Goal: Find specific page/section: Find specific page/section

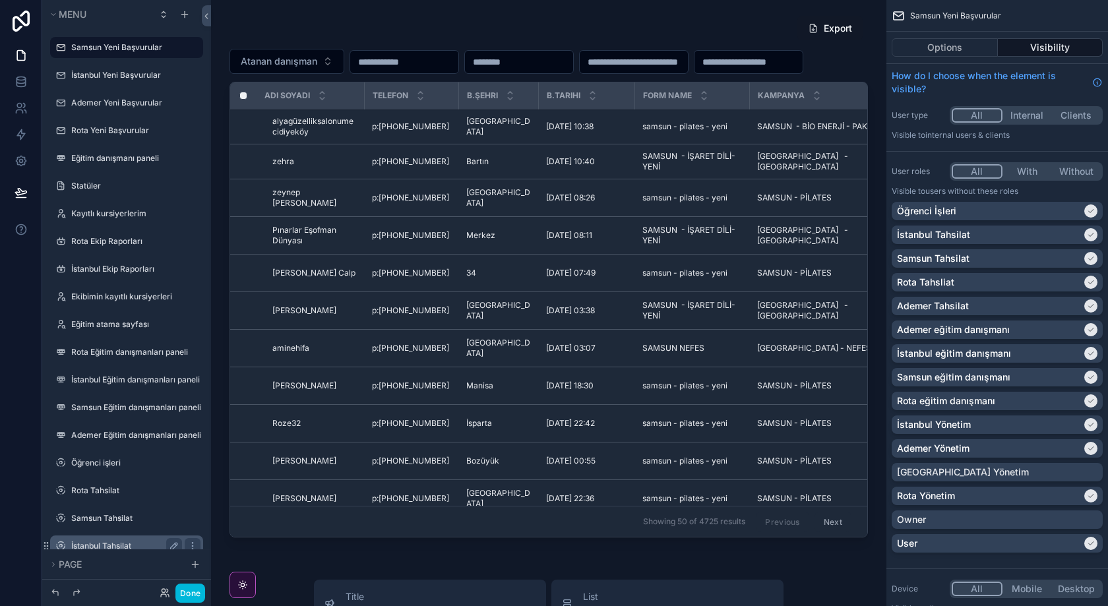
click at [108, 541] on label "İstanbul Tahsilat" at bounding box center [124, 546] width 106 height 11
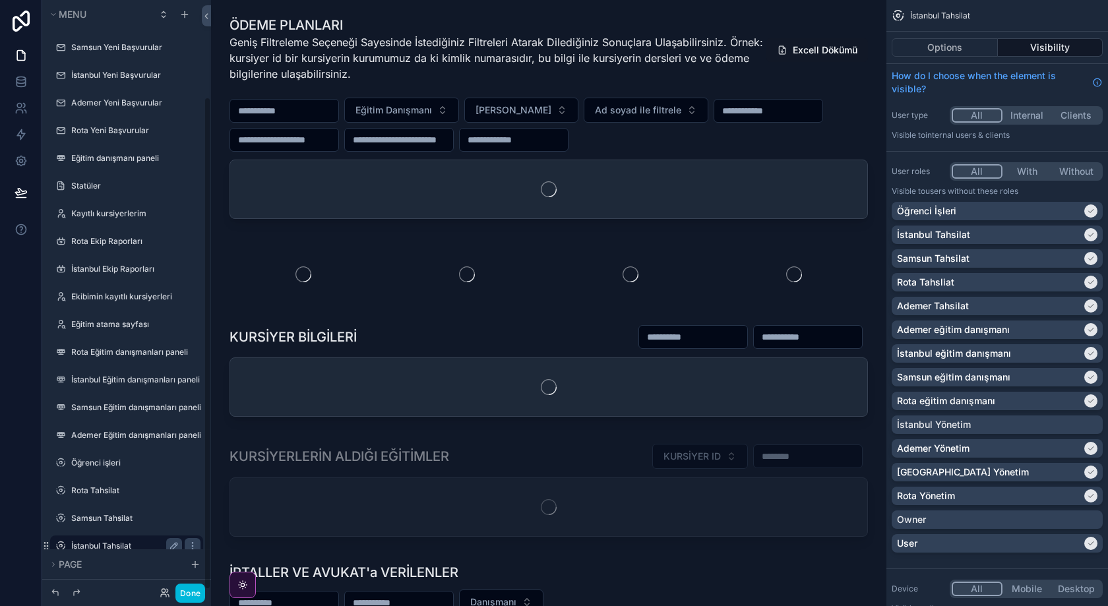
scroll to position [117, 0]
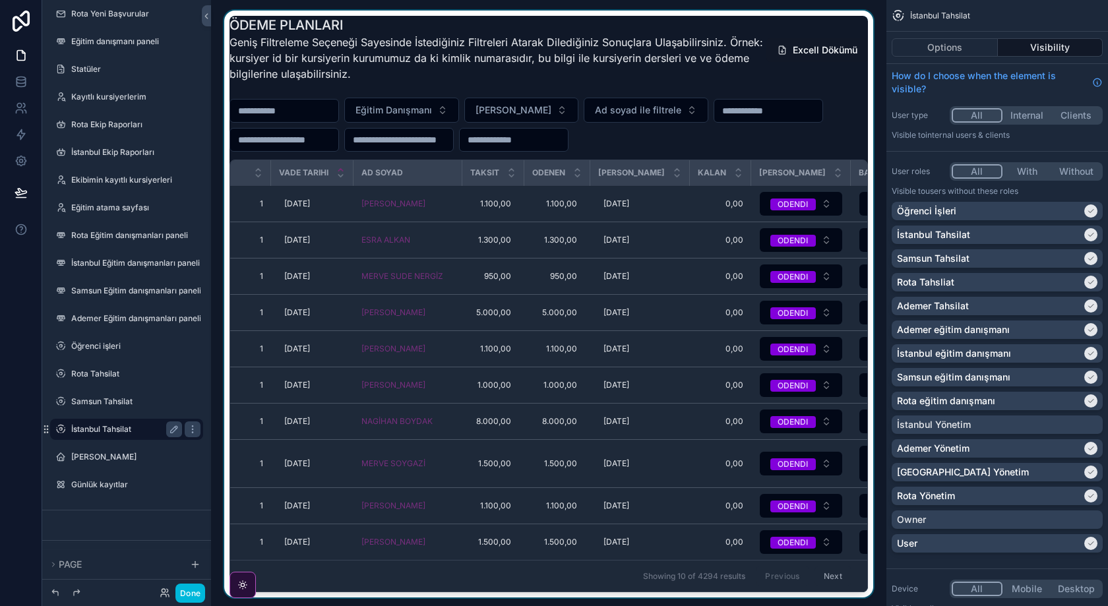
click at [385, 222] on div "scrollable content" at bounding box center [549, 307] width 655 height 593
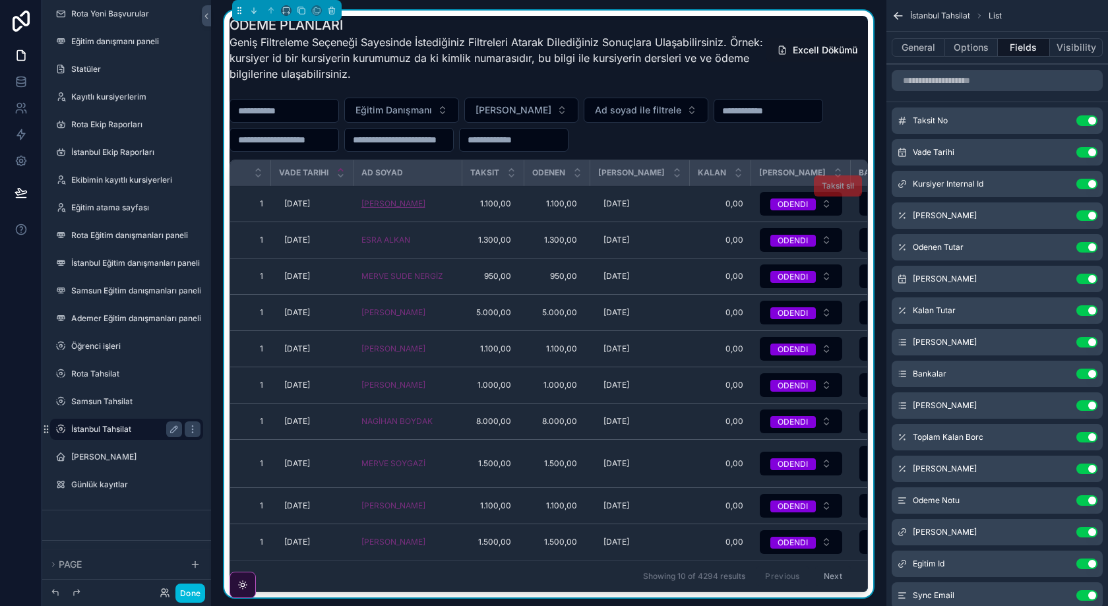
click at [400, 209] on span "[PERSON_NAME]" at bounding box center [394, 204] width 64 height 11
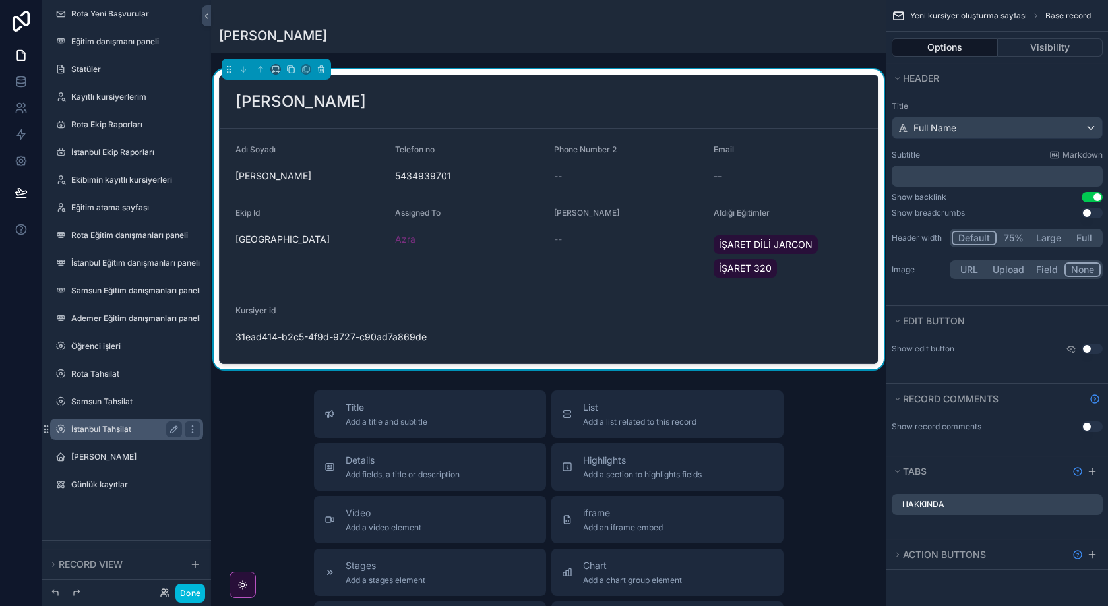
click at [255, 13] on div "scrollable content" at bounding box center [549, 16] width 660 height 11
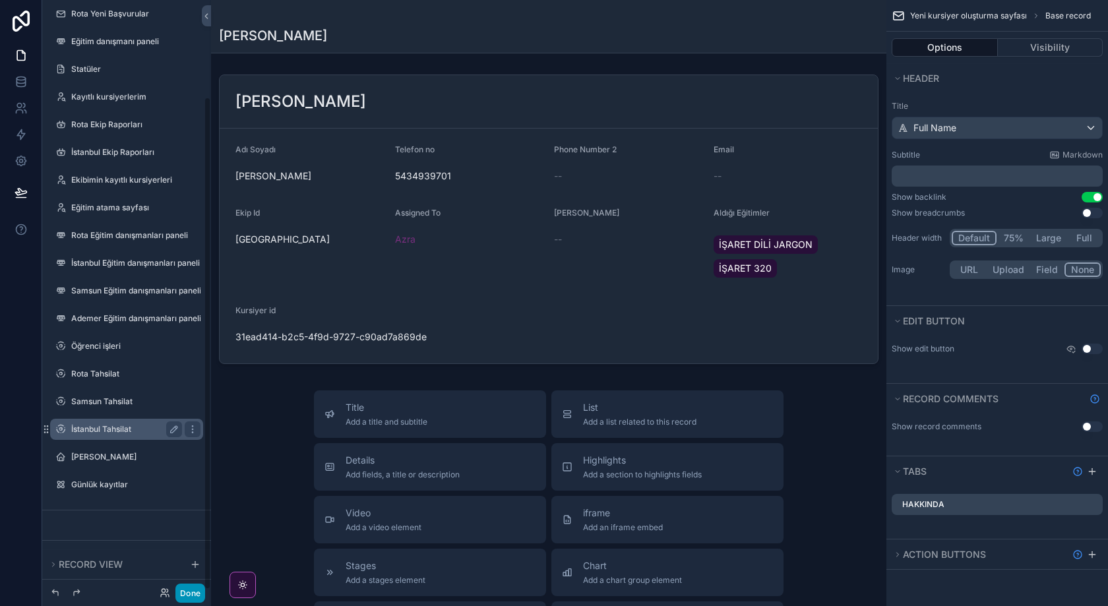
click at [191, 601] on button "Done" at bounding box center [191, 593] width 30 height 19
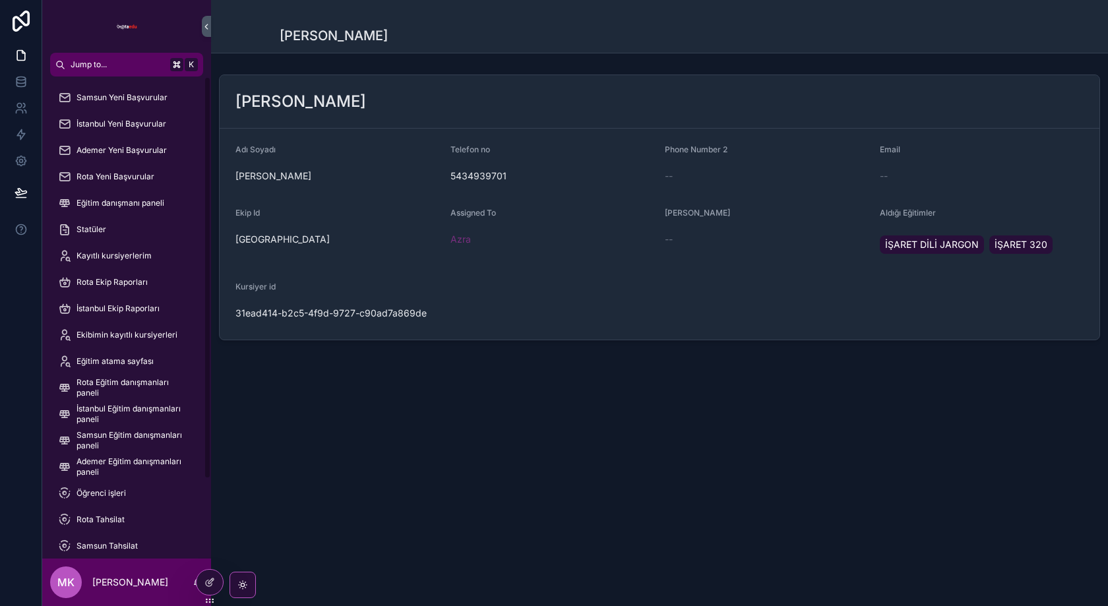
click at [259, 15] on div "[PERSON_NAME]" at bounding box center [659, 26] width 897 height 53
click at [209, 582] on icon at bounding box center [211, 581] width 5 height 5
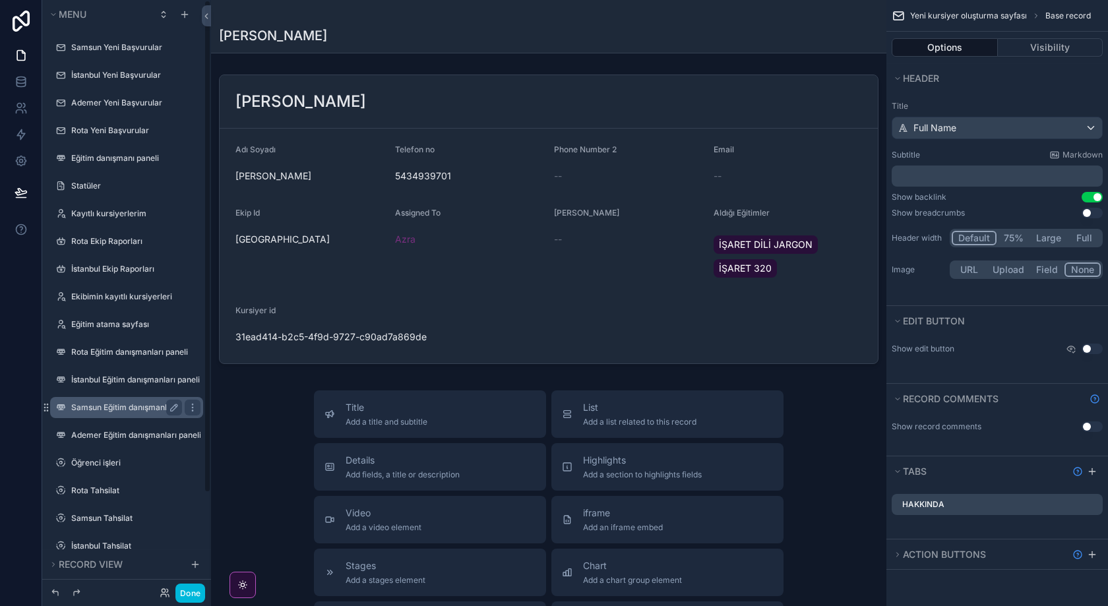
scroll to position [117, 0]
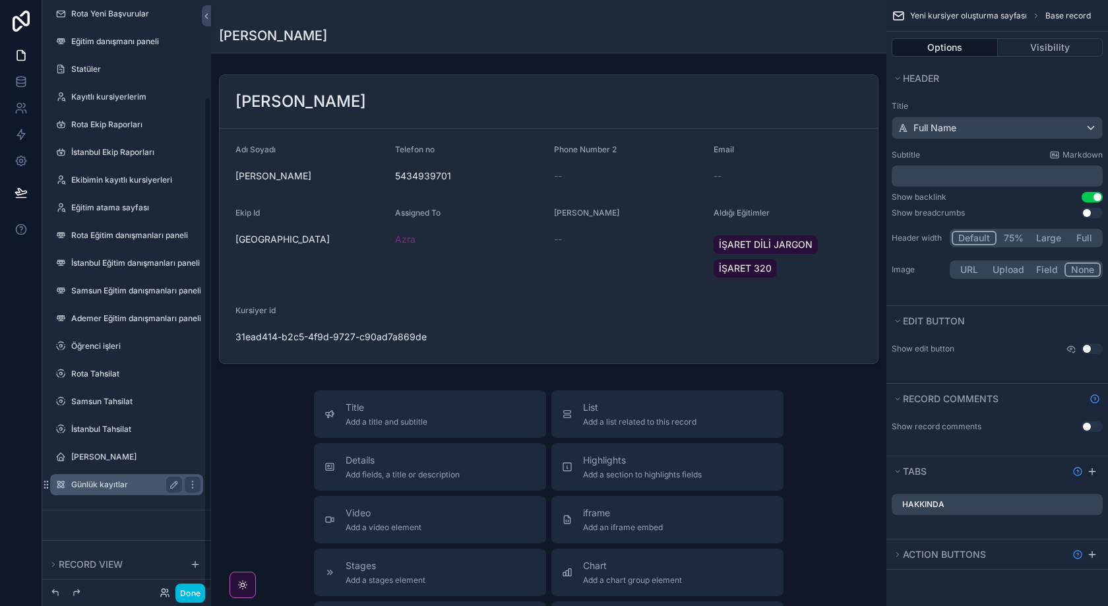
click at [102, 486] on label "Günlük kayıtlar" at bounding box center [124, 485] width 106 height 11
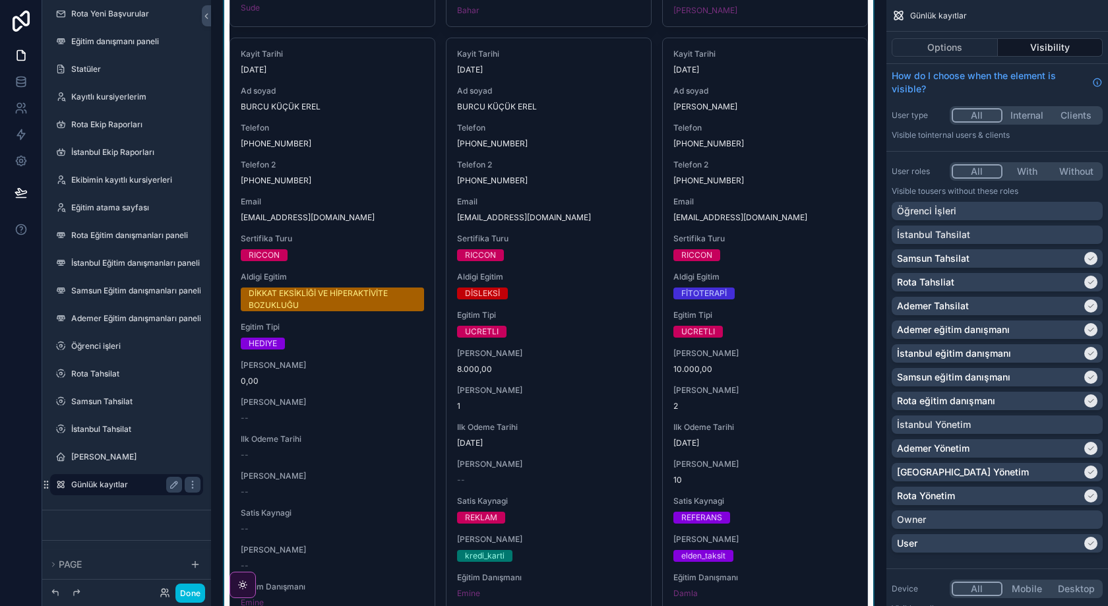
scroll to position [1110, 0]
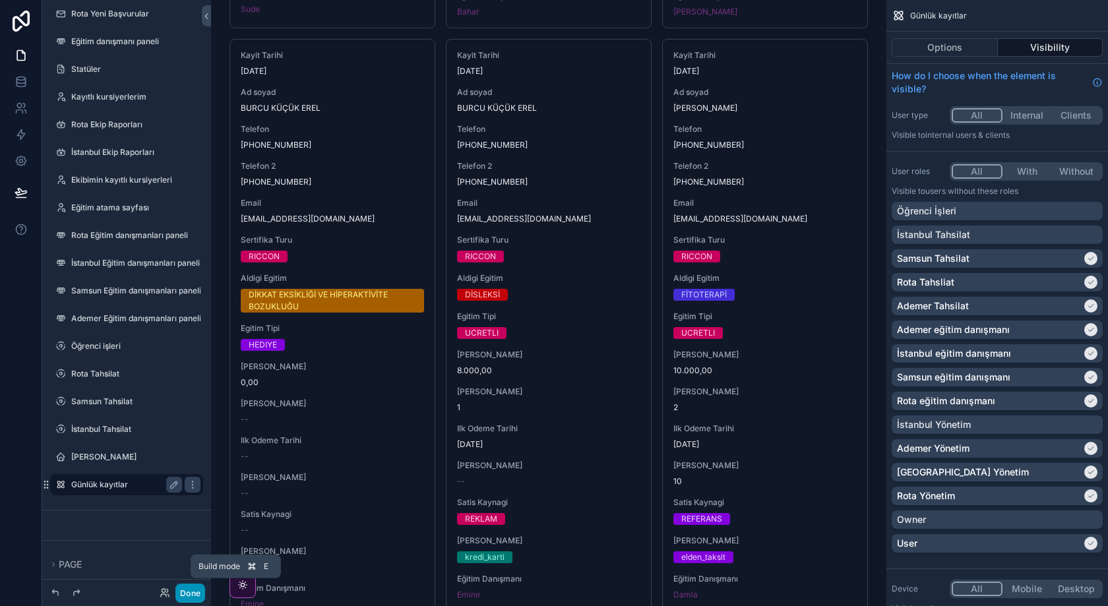
click at [191, 589] on button "Done" at bounding box center [191, 593] width 30 height 19
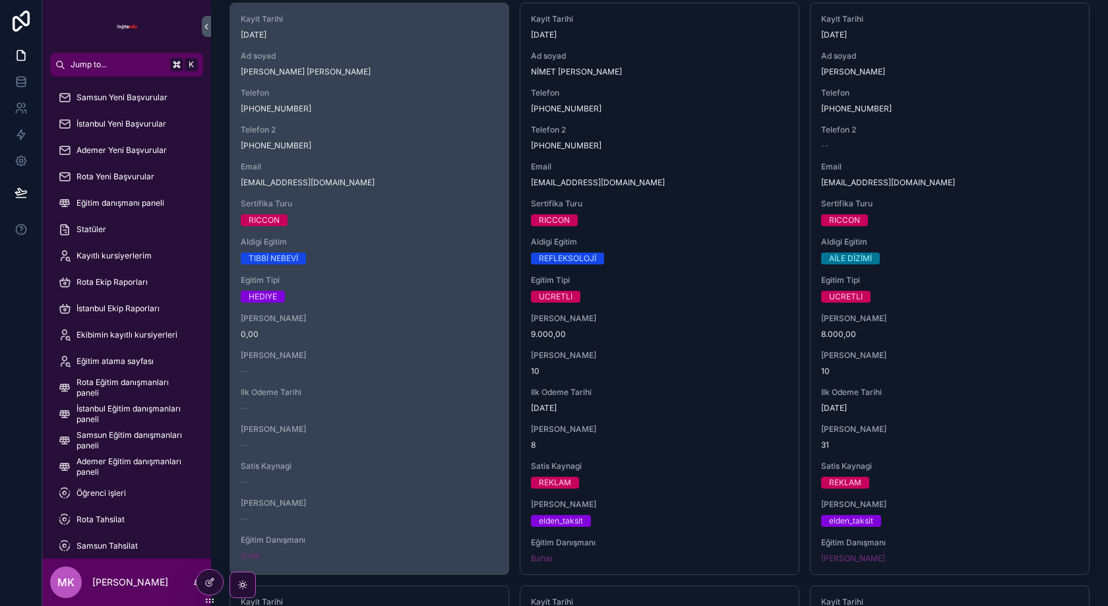
scroll to position [540, 0]
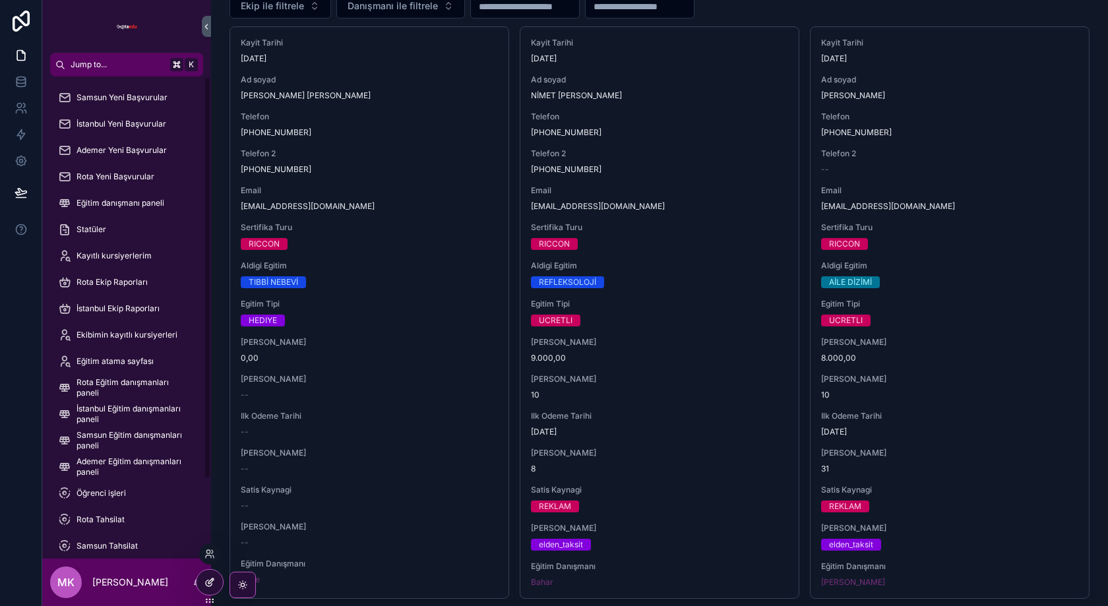
click at [212, 576] on div at bounding box center [210, 582] width 26 height 25
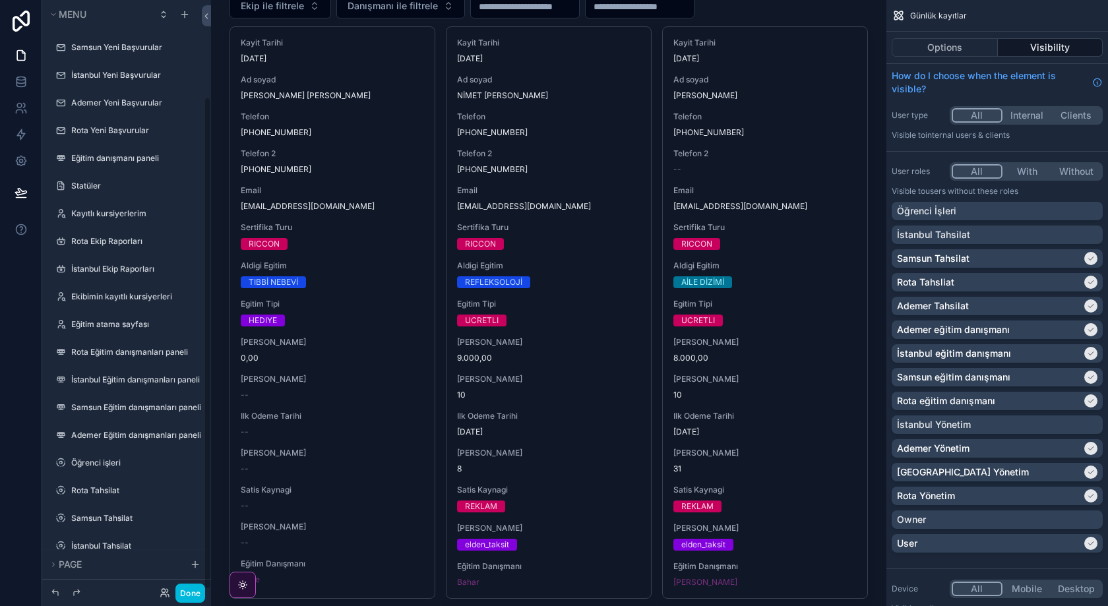
scroll to position [117, 0]
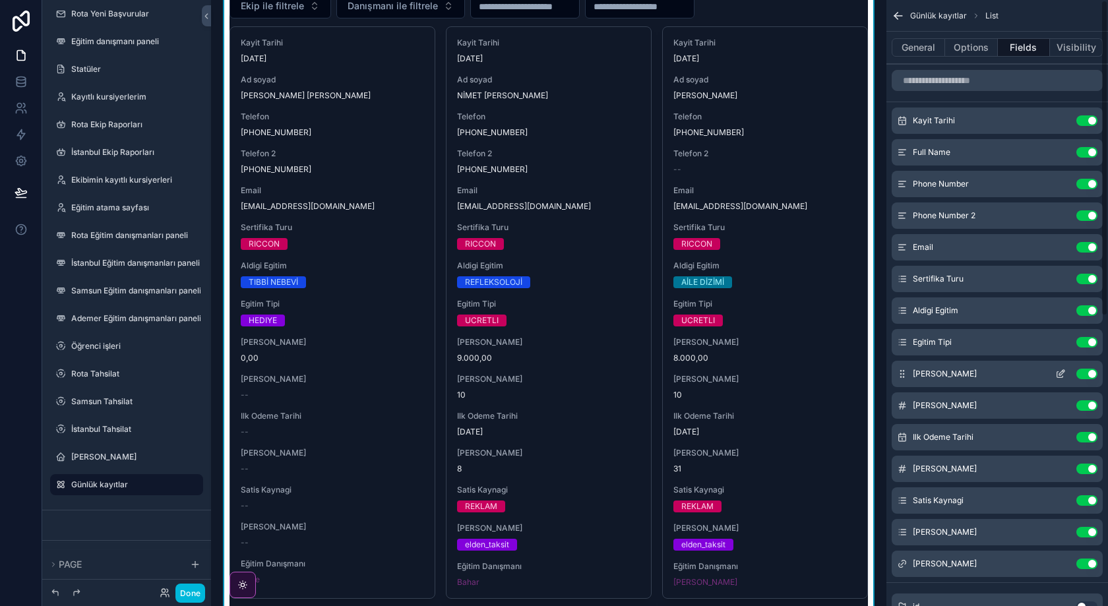
scroll to position [5, 0]
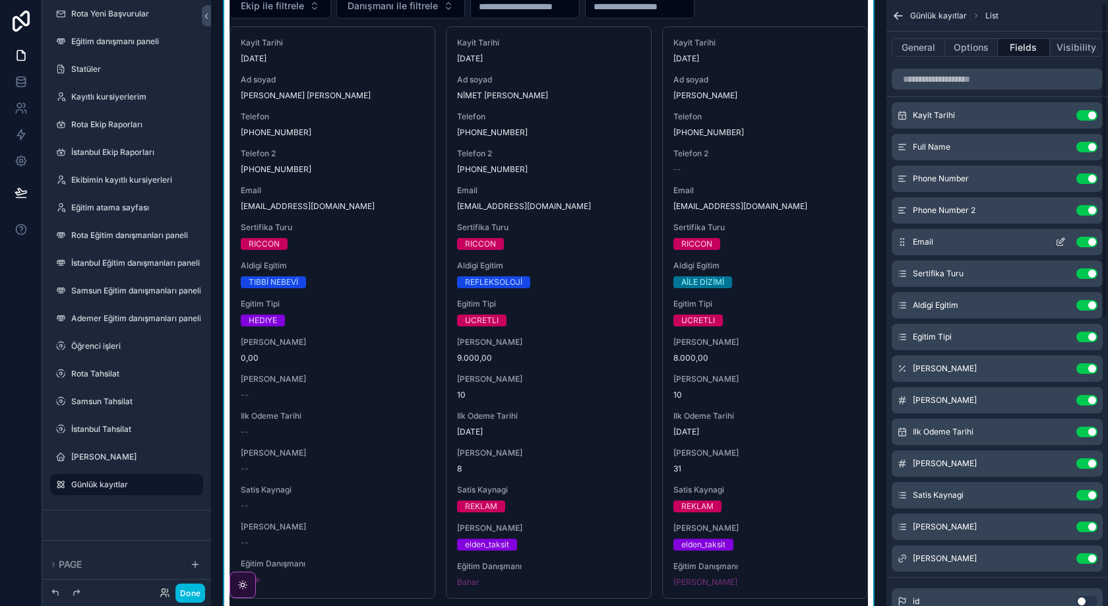
click at [1063, 239] on icon "scrollable content" at bounding box center [1063, 239] width 1 height 1
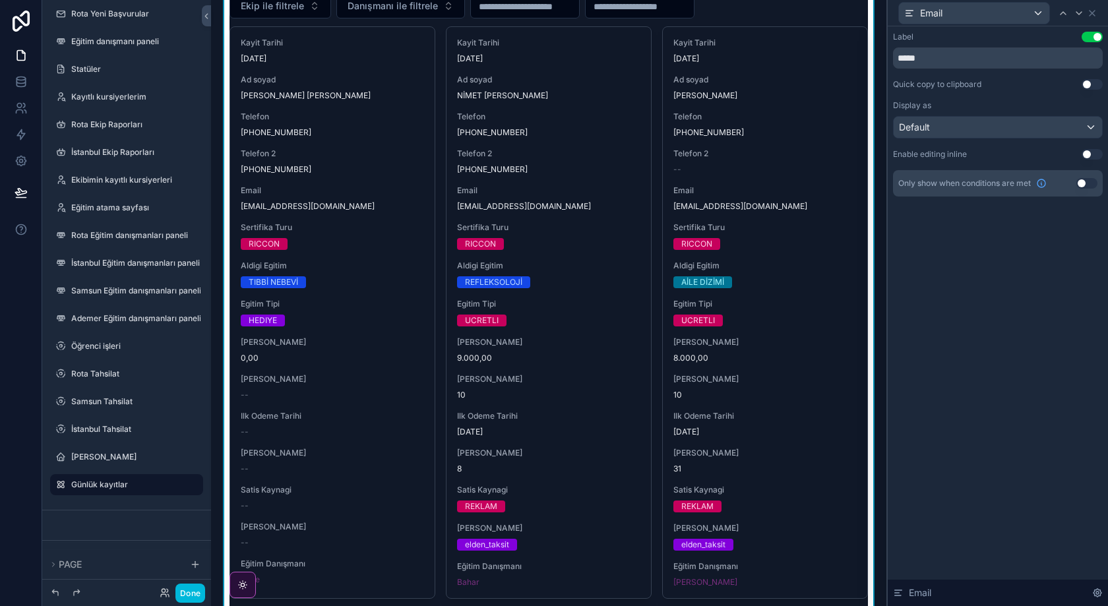
click at [1089, 86] on button "Use setting" at bounding box center [1092, 84] width 21 height 11
click at [194, 592] on button "Done" at bounding box center [191, 593] width 30 height 19
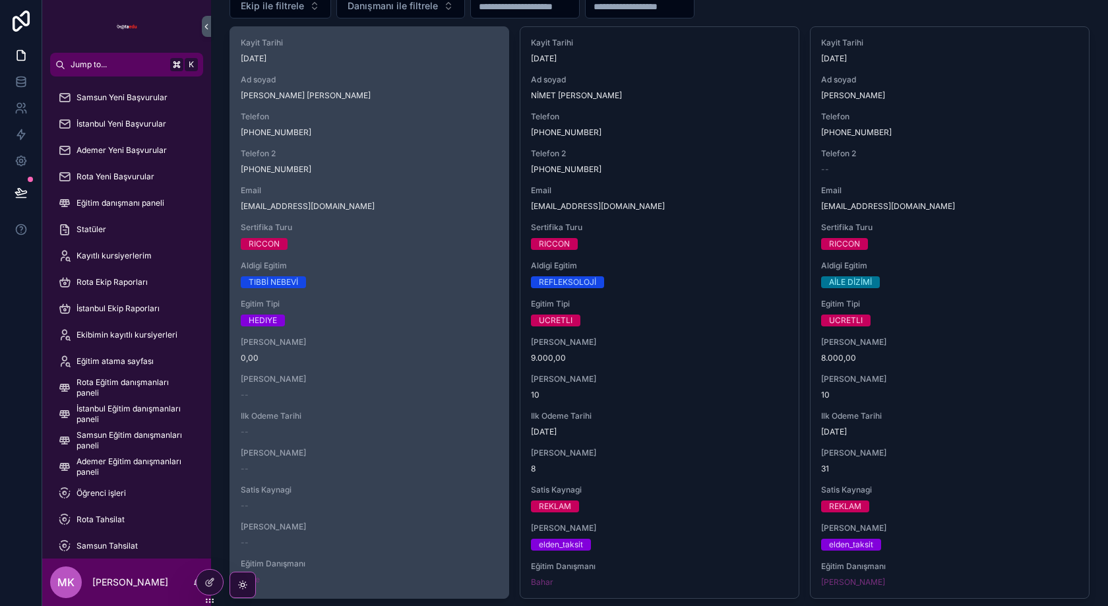
click at [366, 204] on span "[EMAIL_ADDRESS][DOMAIN_NAME]" at bounding box center [369, 206] width 257 height 11
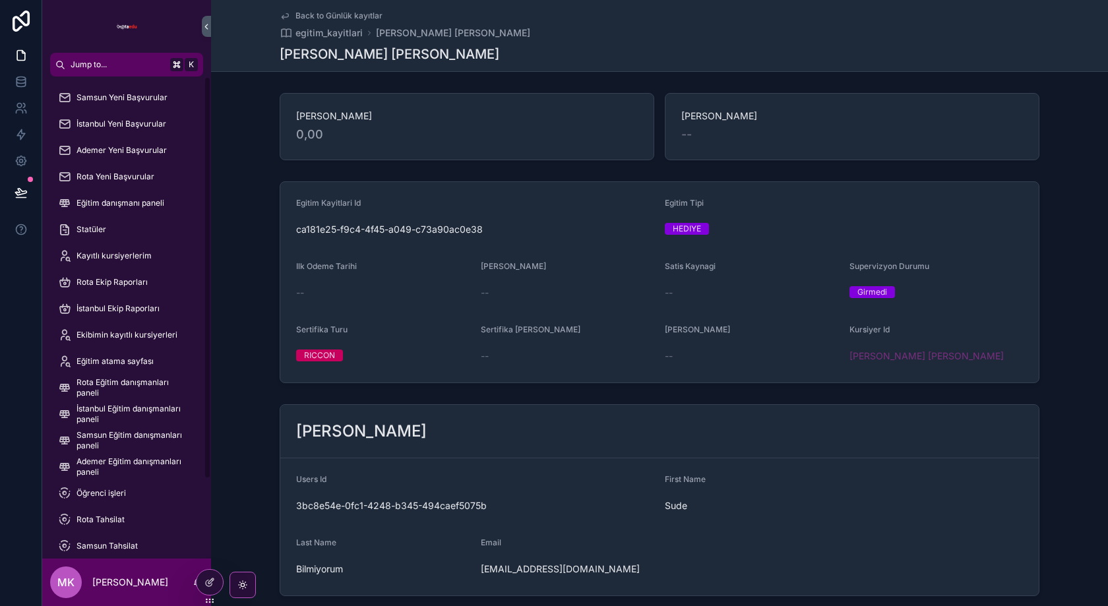
scroll to position [95, 0]
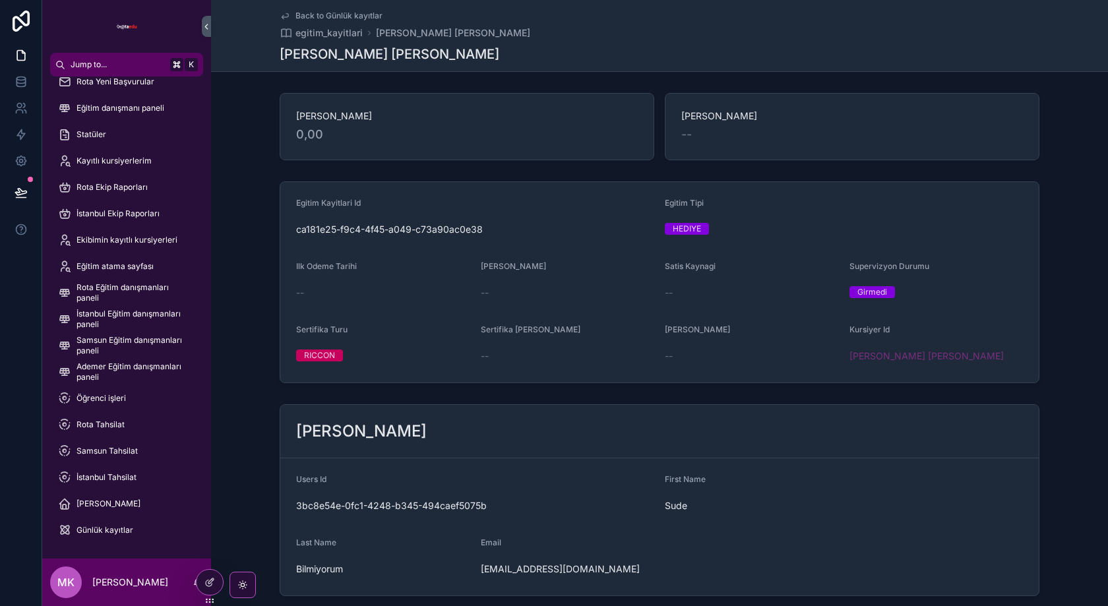
click at [116, 528] on span "Günlük kayıtlar" at bounding box center [105, 530] width 57 height 11
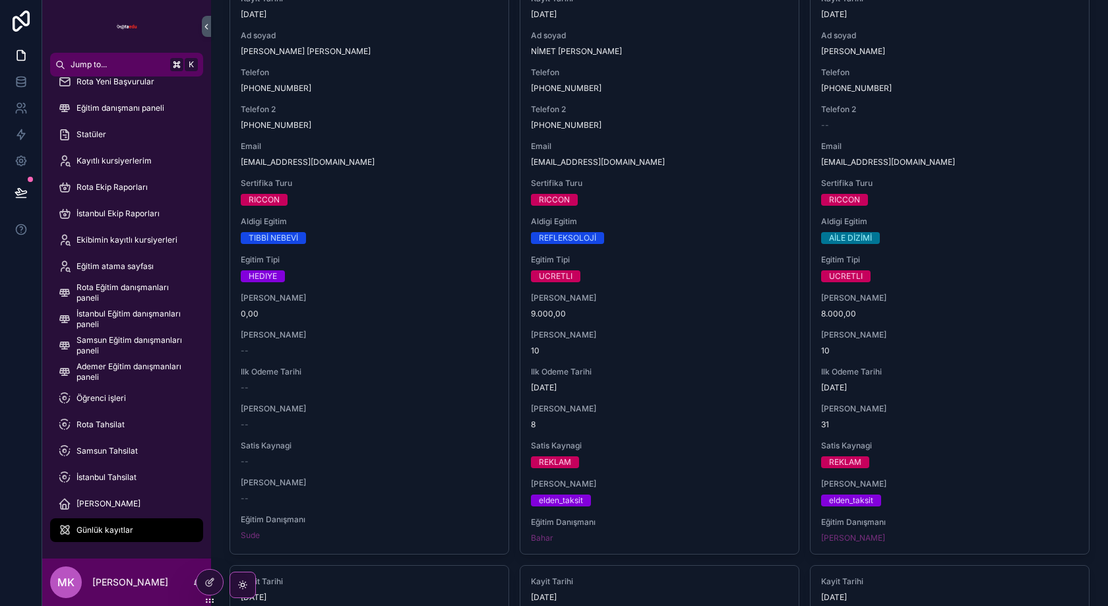
scroll to position [517, 0]
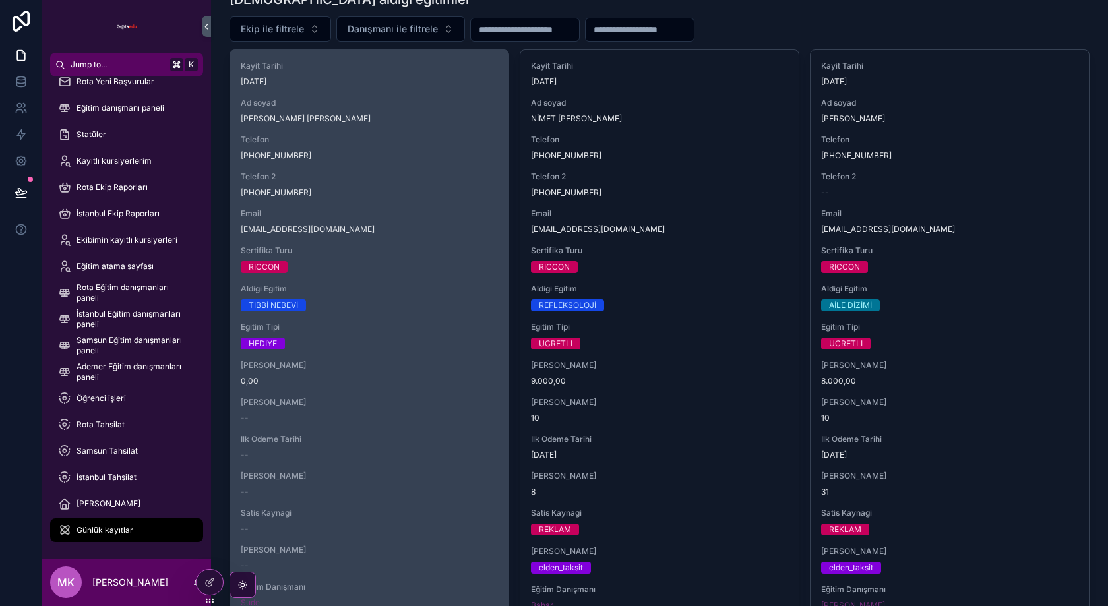
click at [463, 245] on span "Sertifika Turu" at bounding box center [369, 250] width 257 height 11
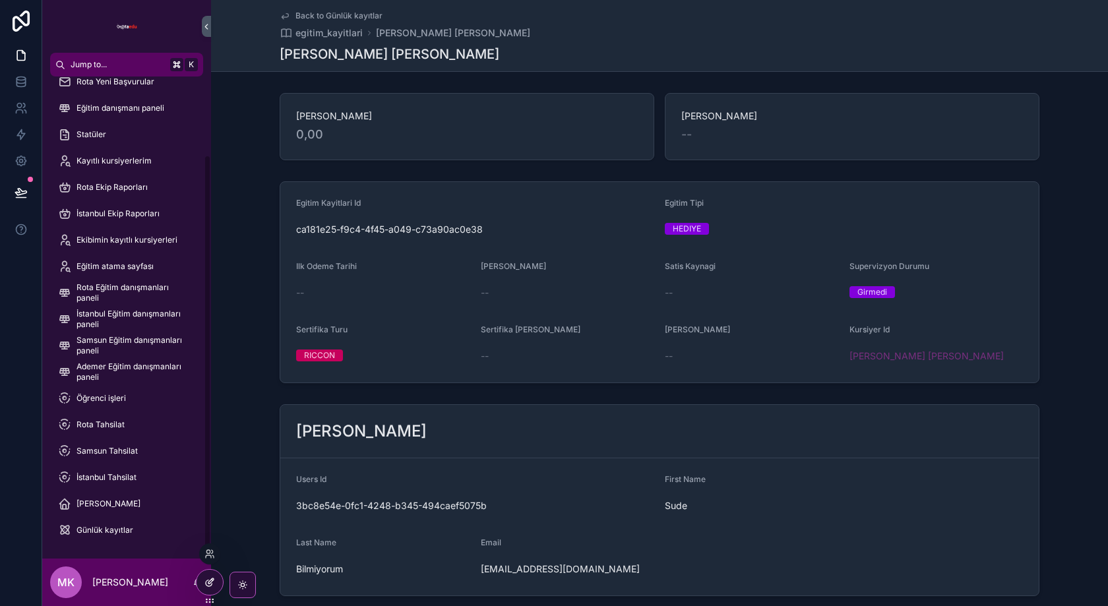
click at [210, 575] on div at bounding box center [210, 582] width 26 height 25
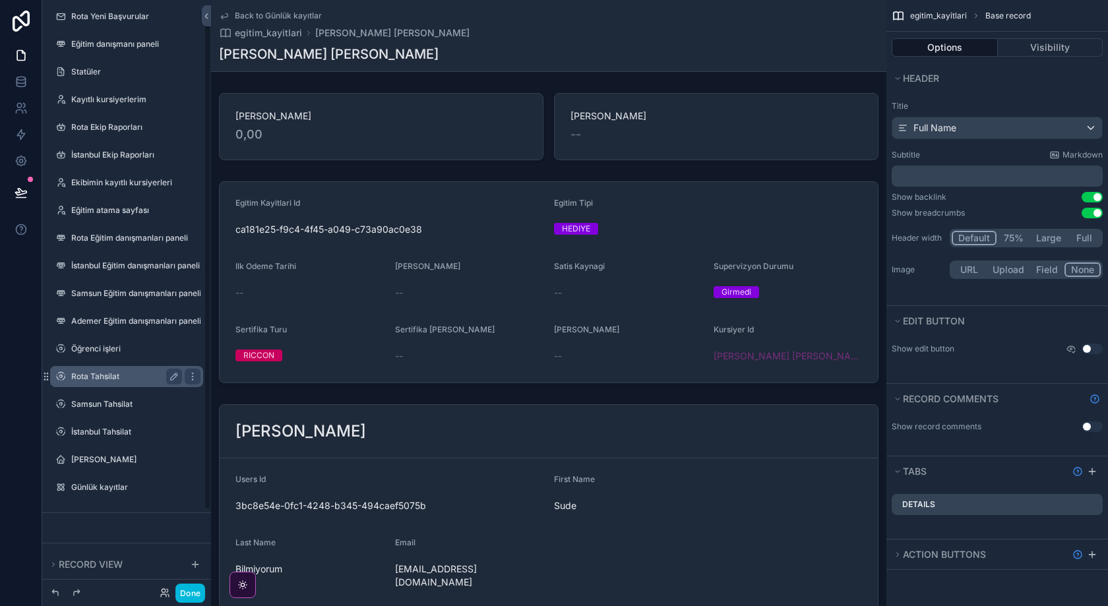
scroll to position [117, 0]
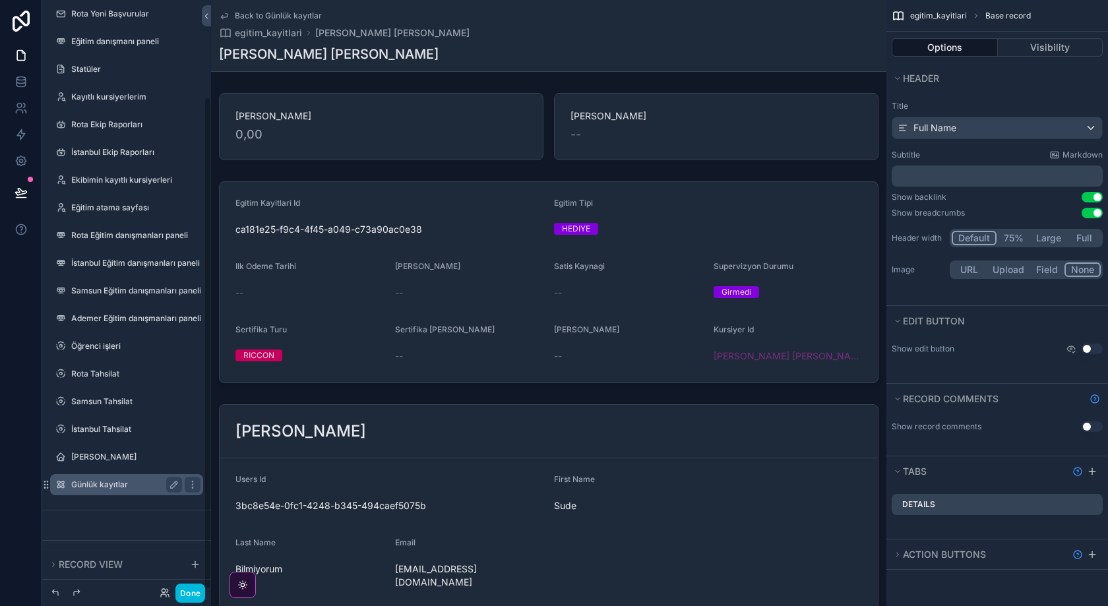
click at [105, 480] on label "Günlük kayıtlar" at bounding box center [124, 485] width 106 height 11
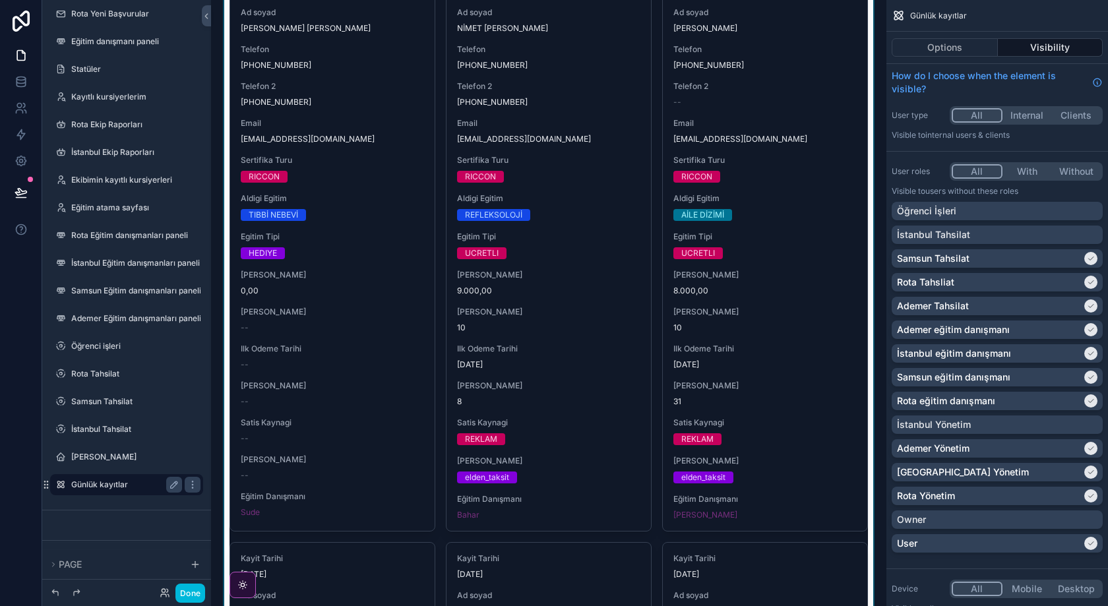
scroll to position [600, 0]
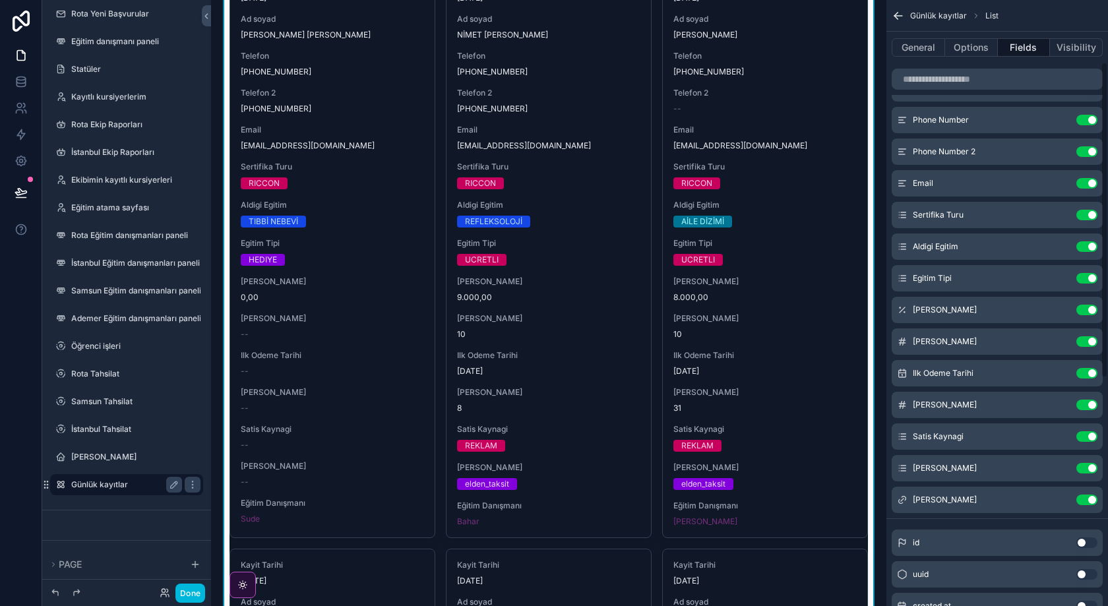
scroll to position [0, 0]
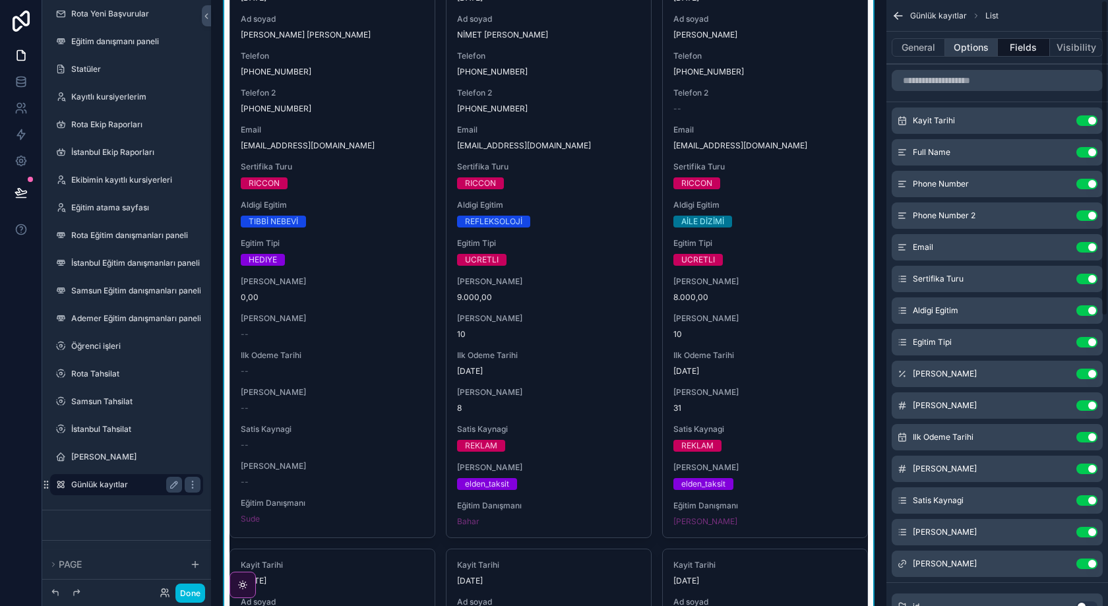
click at [973, 46] on button "Options" at bounding box center [972, 47] width 53 height 18
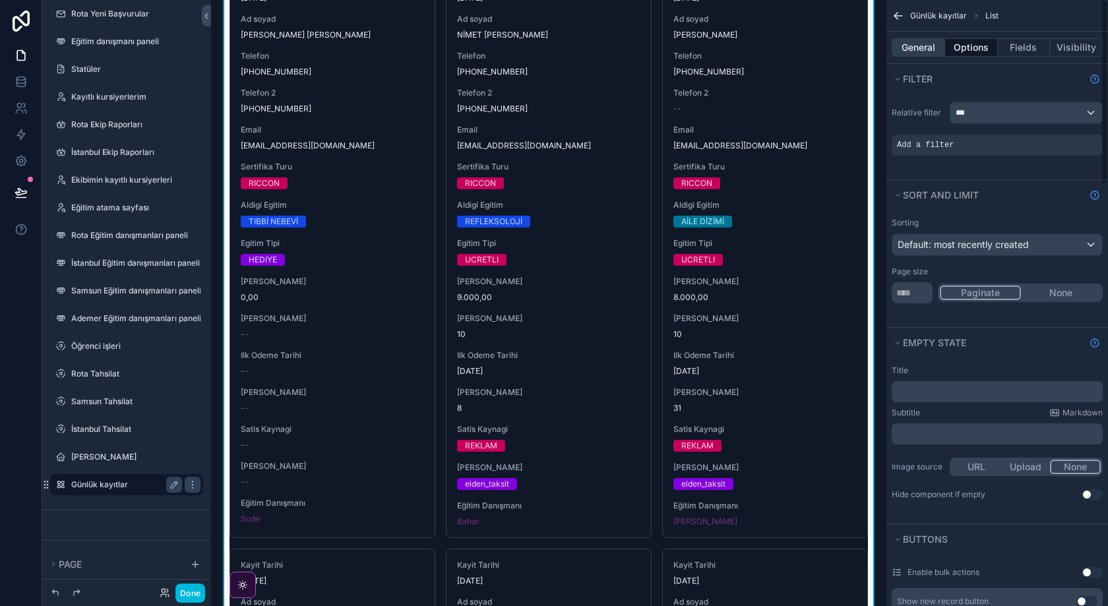
click at [921, 47] on button "General" at bounding box center [918, 47] width 53 height 18
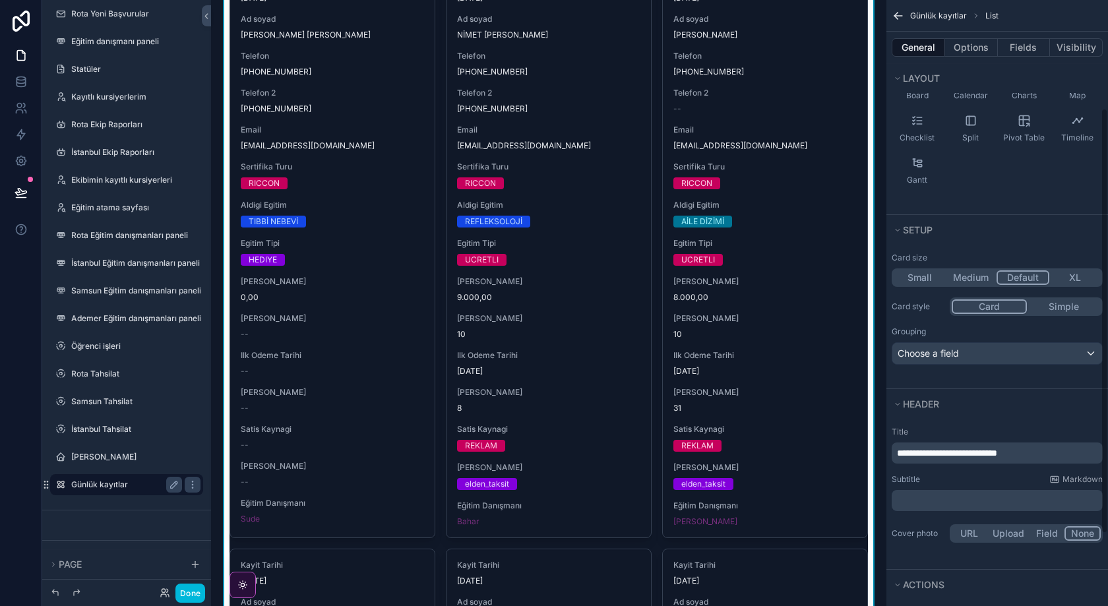
scroll to position [172, 0]
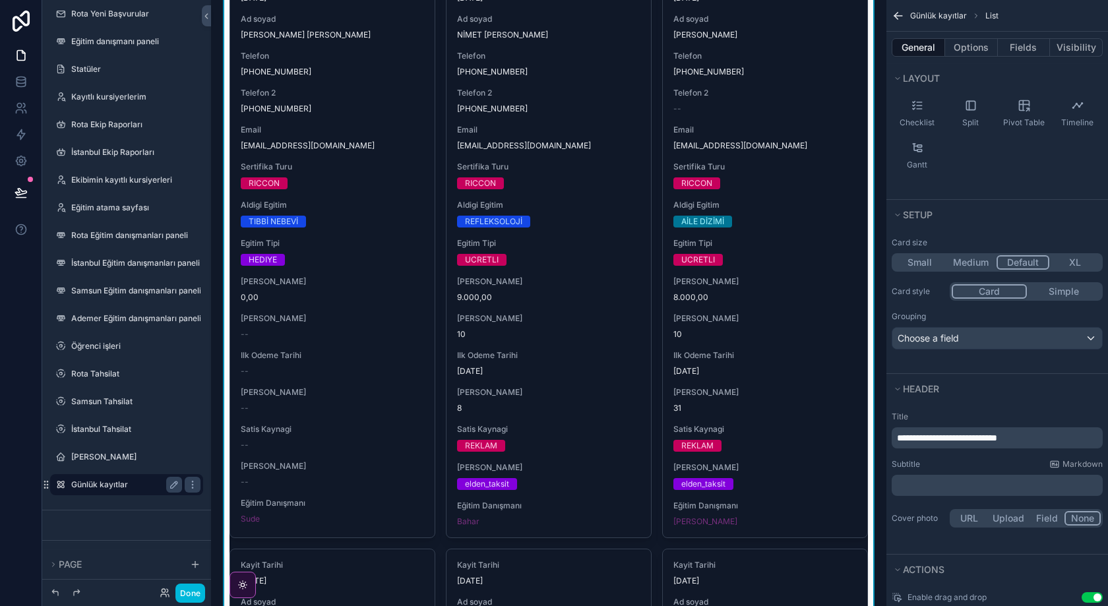
click at [1081, 291] on button "Simple" at bounding box center [1064, 291] width 74 height 15
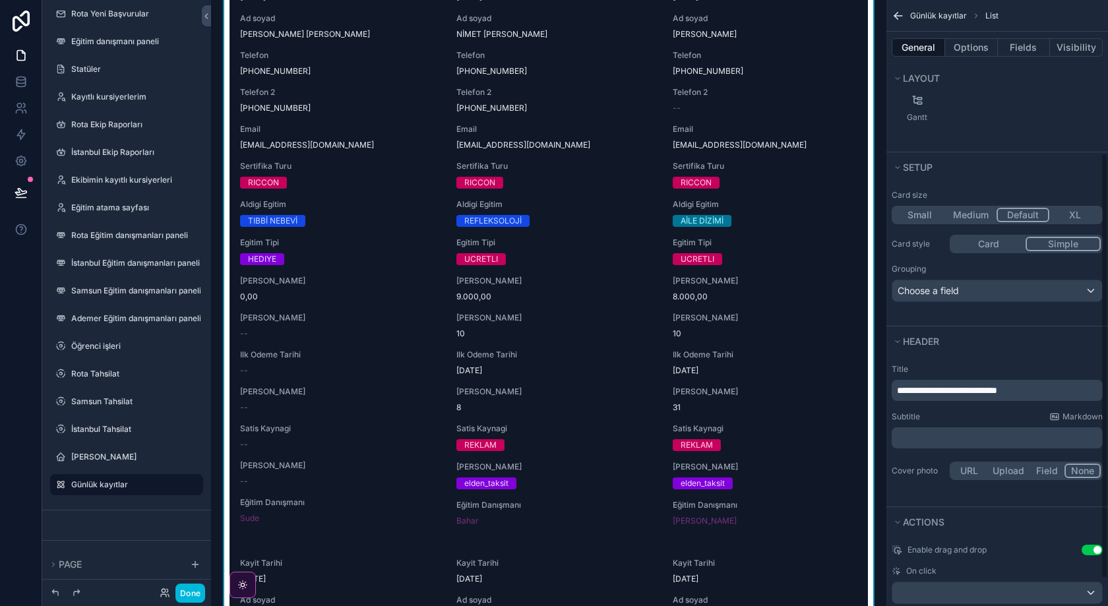
scroll to position [257, 0]
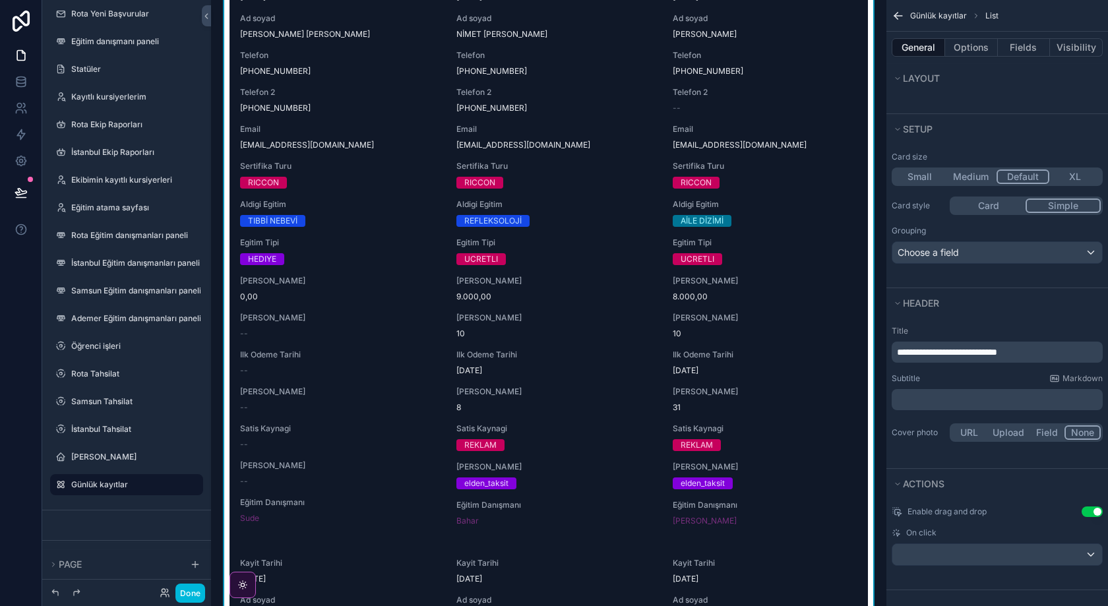
click at [1090, 510] on button "Use setting" at bounding box center [1092, 512] width 21 height 11
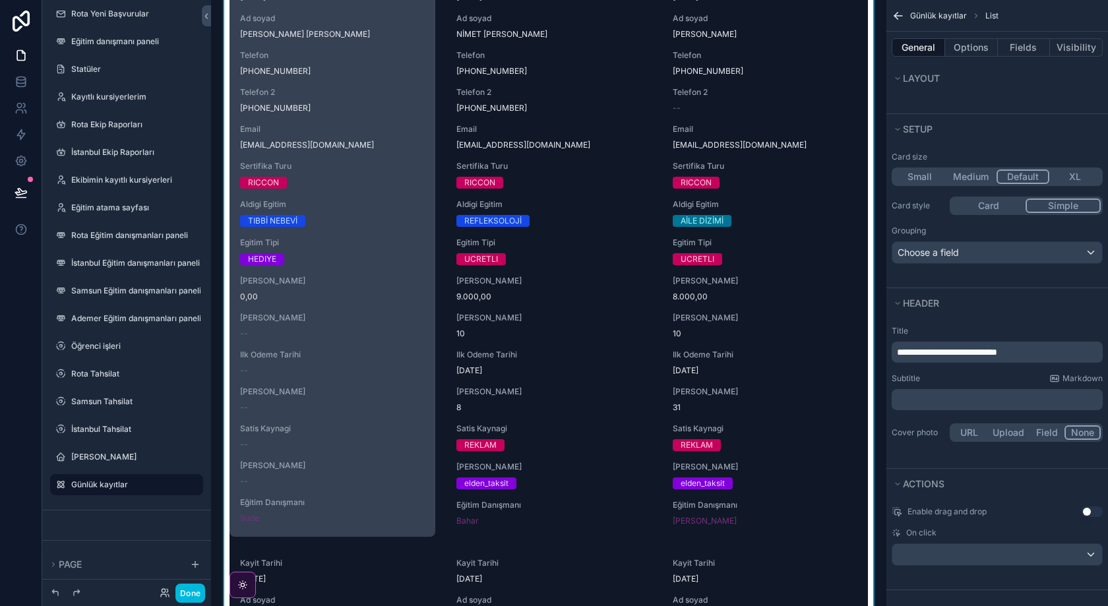
click at [418, 320] on div "[PERSON_NAME] --" at bounding box center [332, 326] width 185 height 26
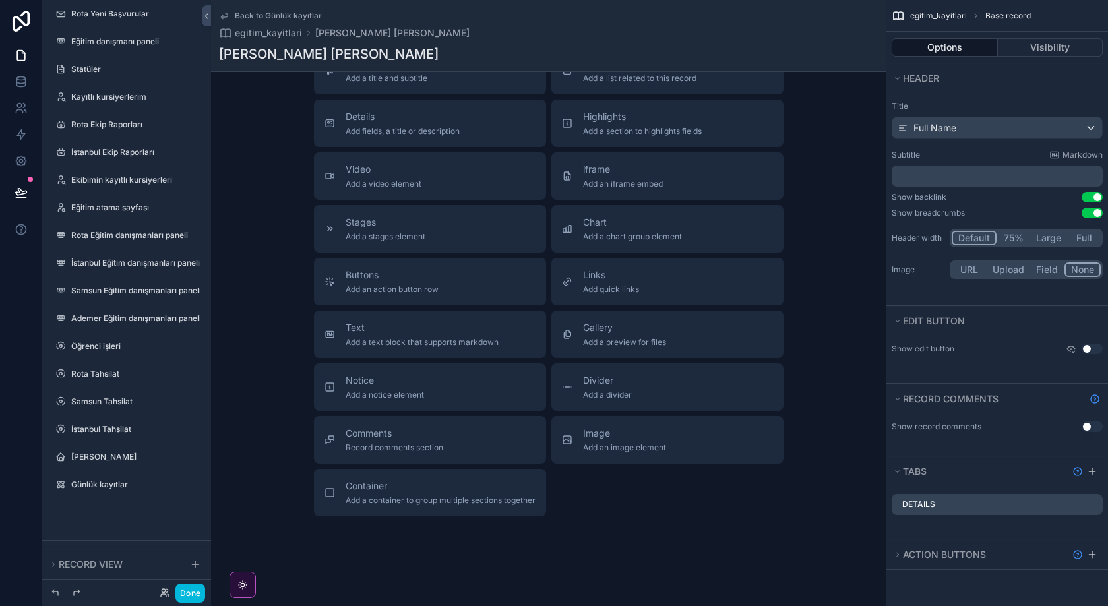
click at [226, 14] on icon "scrollable content" at bounding box center [224, 16] width 7 height 5
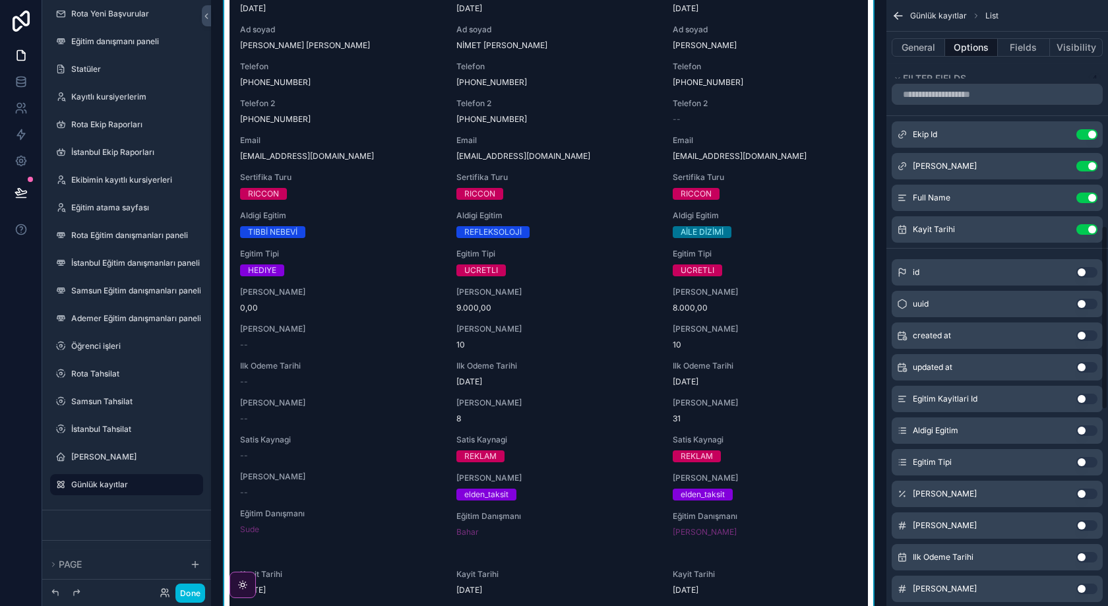
scroll to position [1386, 0]
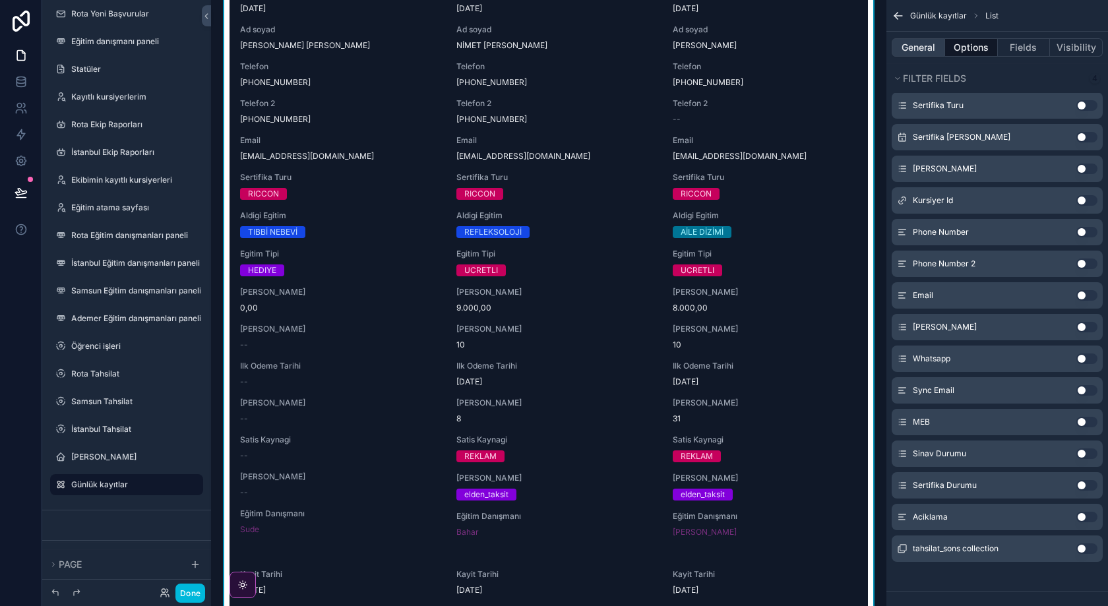
click at [926, 42] on button "General" at bounding box center [918, 47] width 53 height 18
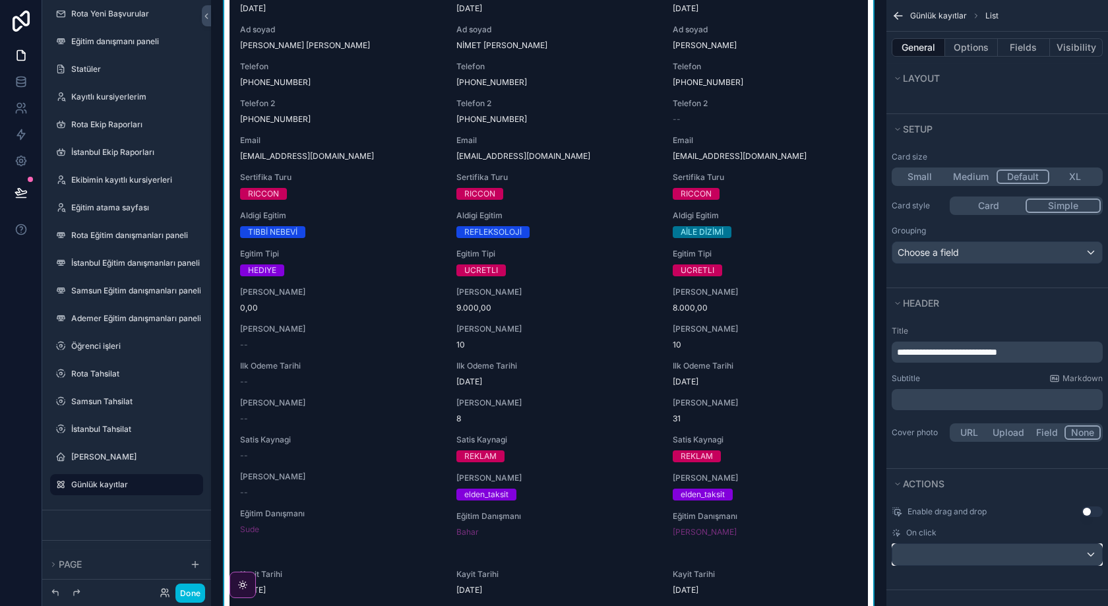
click at [1076, 548] on div "scrollable content" at bounding box center [998, 554] width 210 height 21
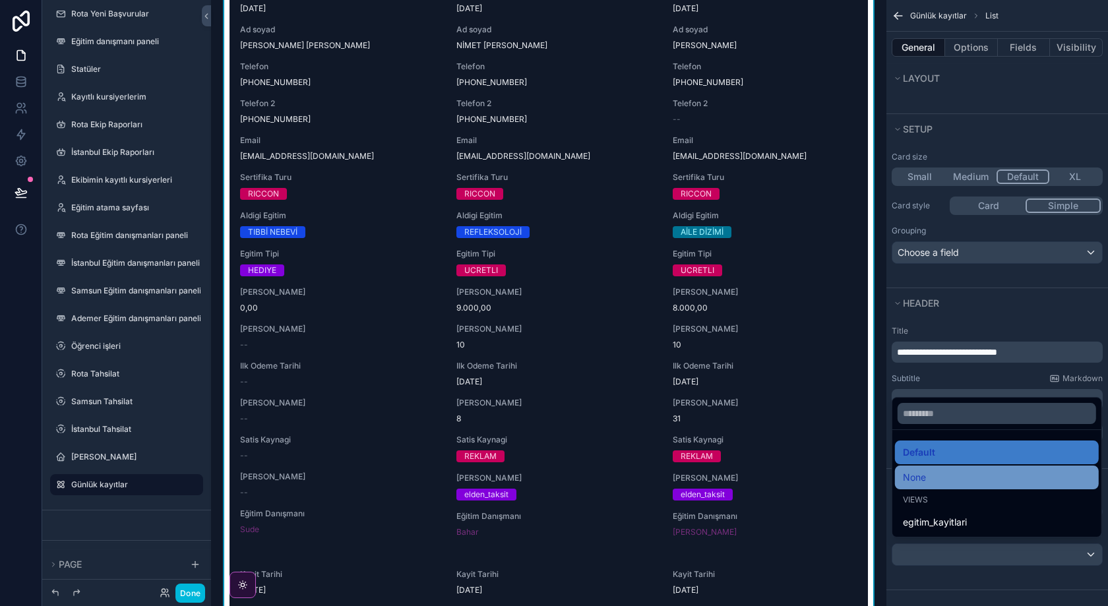
click at [972, 472] on div "None" at bounding box center [997, 478] width 188 height 16
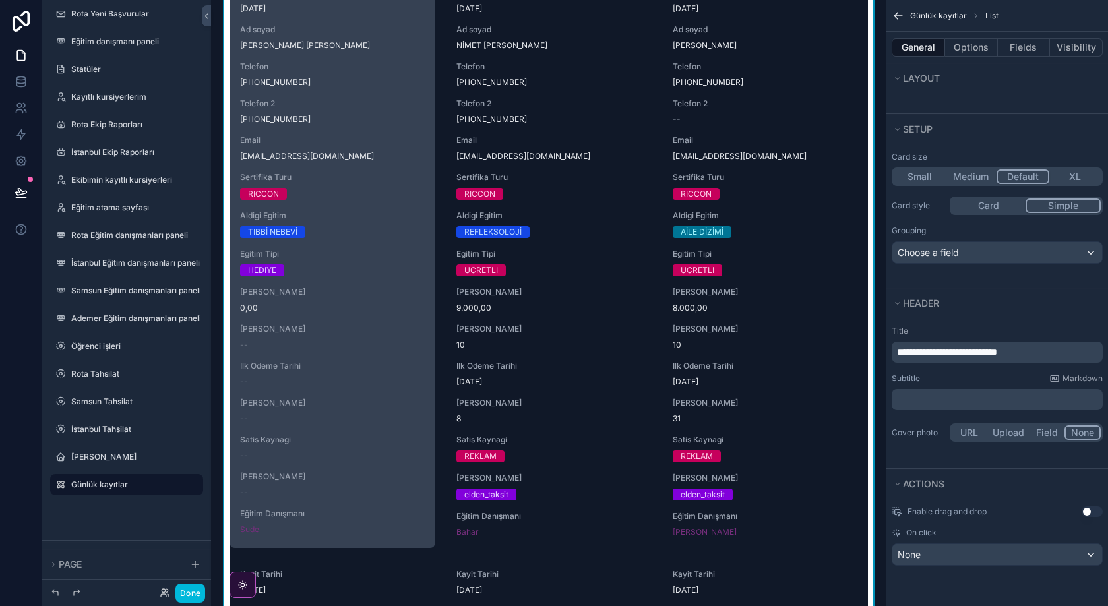
click at [368, 276] on div "Kayit Tarihi [DATE] Ad soyad [PERSON_NAME] [PERSON_NAME] Telefon [PHONE_NUMBER]…" at bounding box center [333, 261] width 206 height 569
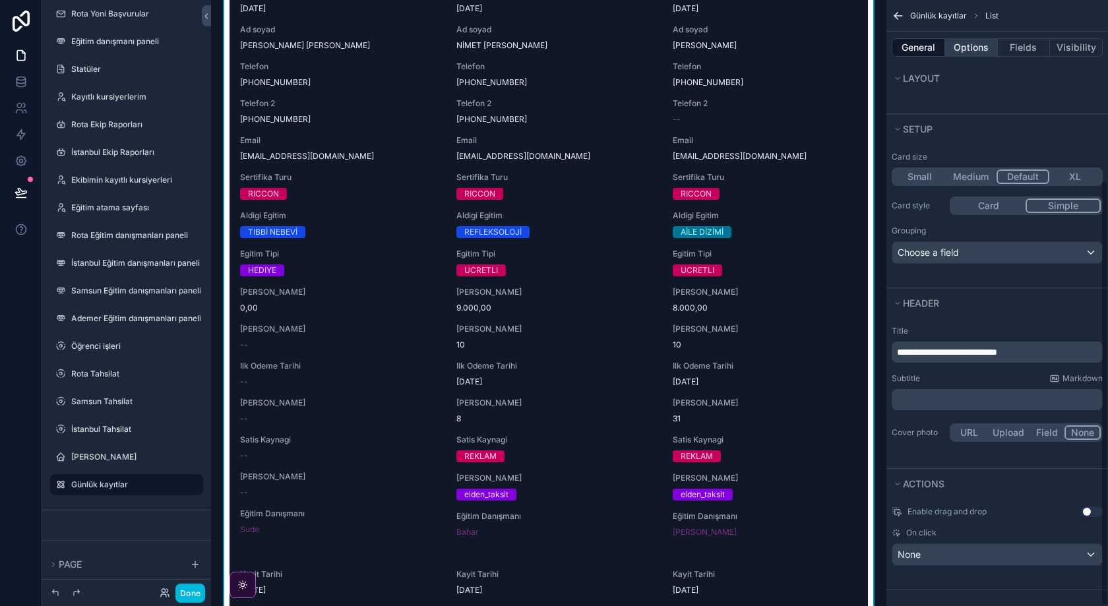
click at [980, 48] on button "Options" at bounding box center [972, 47] width 53 height 18
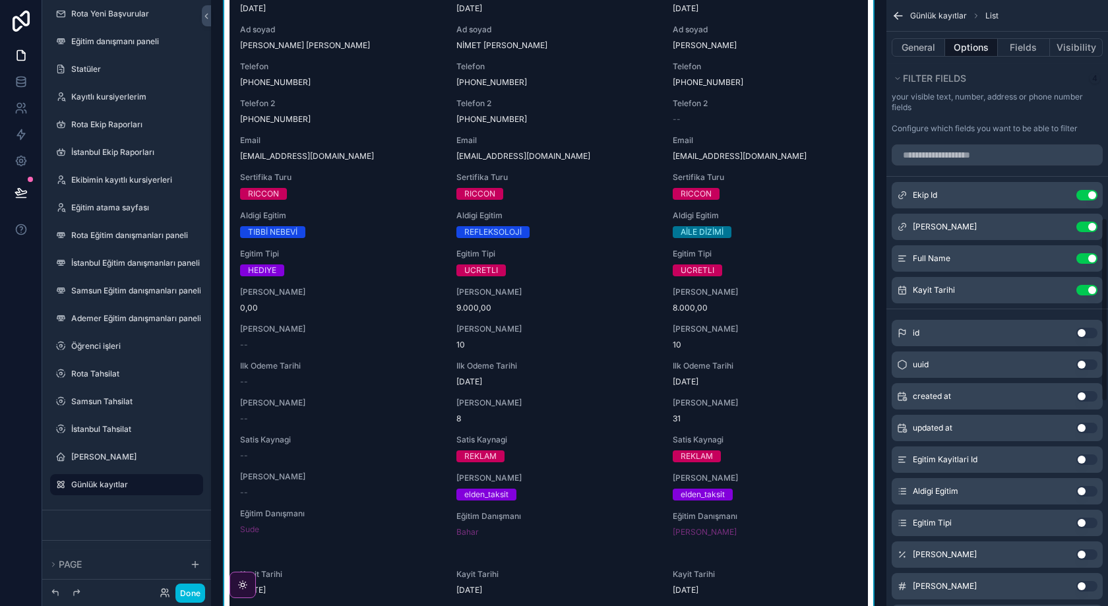
scroll to position [748, 0]
click at [1021, 42] on button "Fields" at bounding box center [1024, 47] width 53 height 18
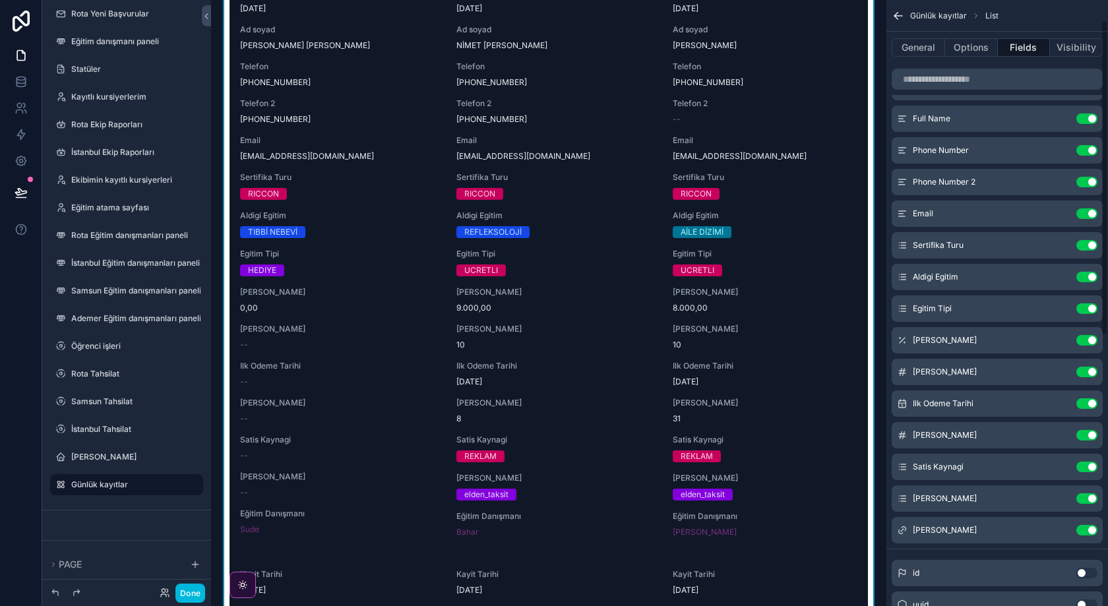
scroll to position [25, 0]
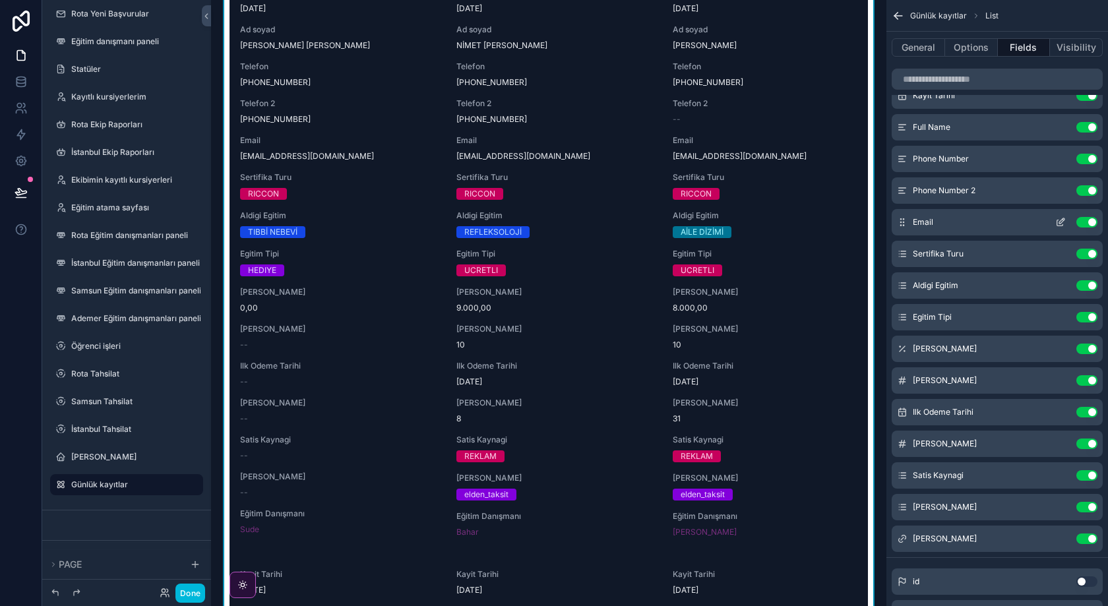
click at [1065, 224] on icon "scrollable content" at bounding box center [1061, 222] width 11 height 11
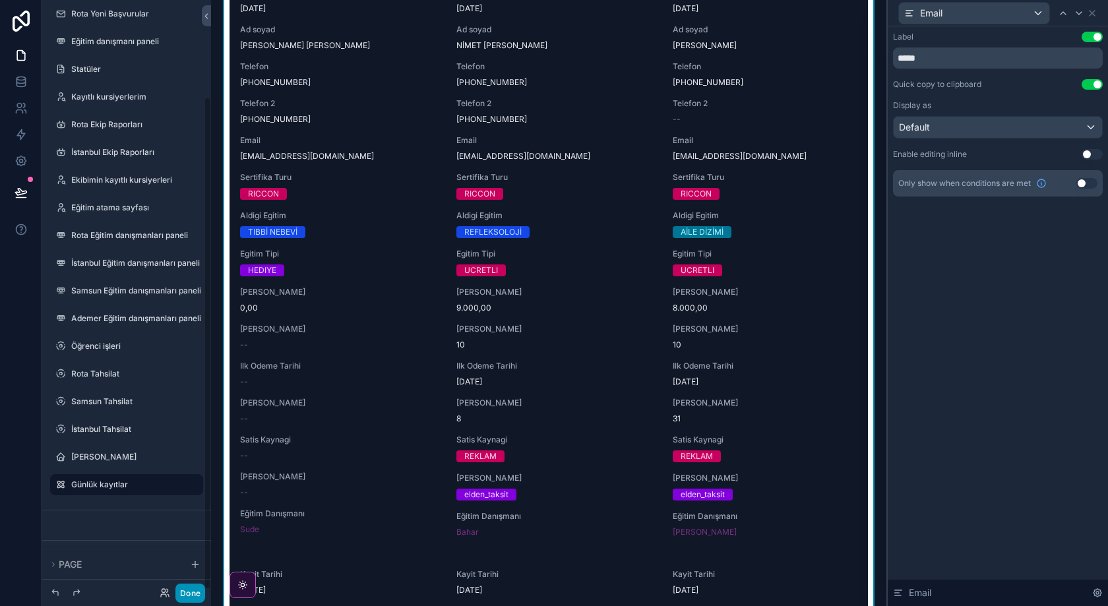
click at [195, 598] on button "Done" at bounding box center [191, 593] width 30 height 19
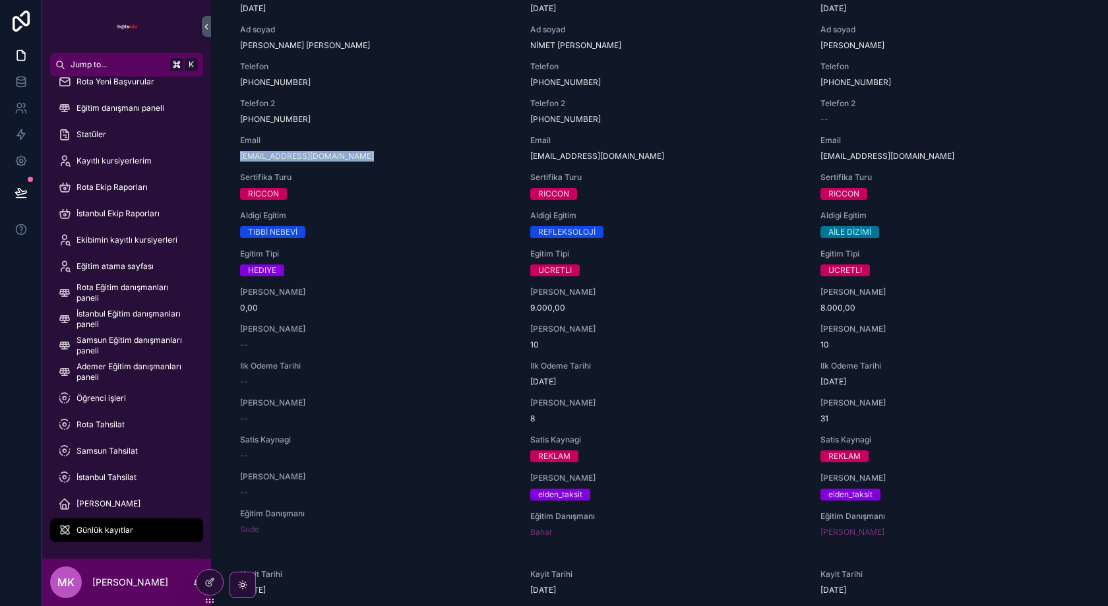
drag, startPoint x: 368, startPoint y: 150, endPoint x: 226, endPoint y: 149, distance: 141.2
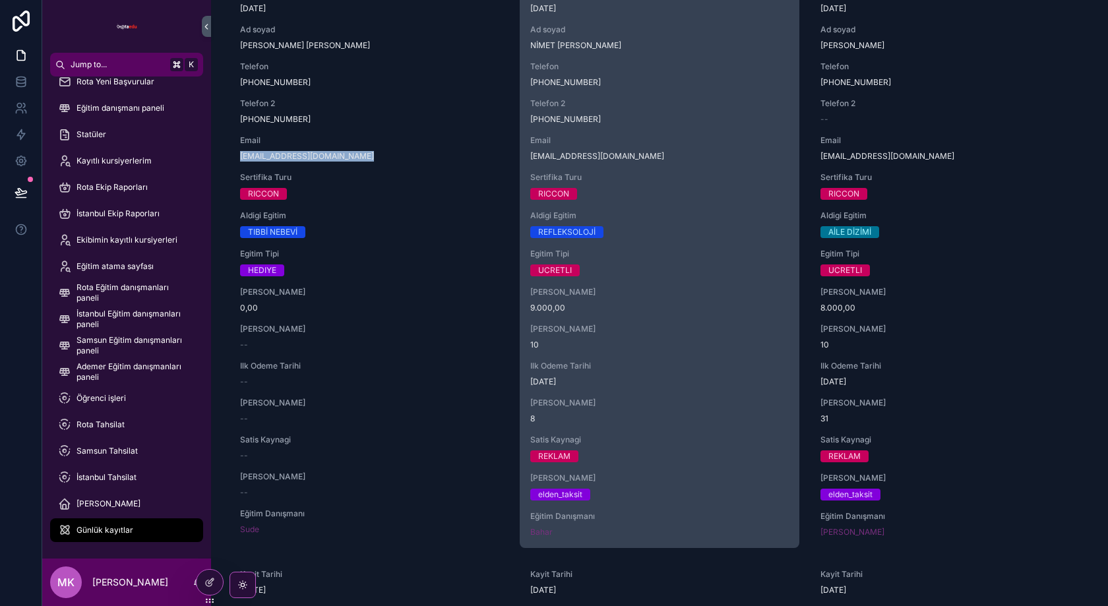
copy span "[EMAIL_ADDRESS][DOMAIN_NAME]"
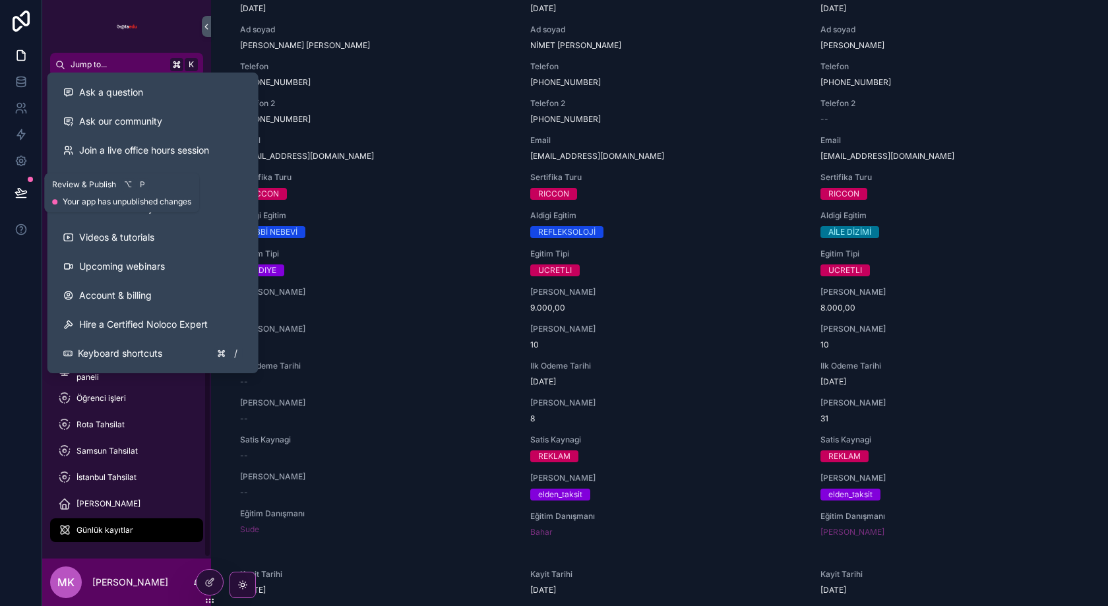
click at [22, 193] on icon at bounding box center [21, 192] width 13 height 13
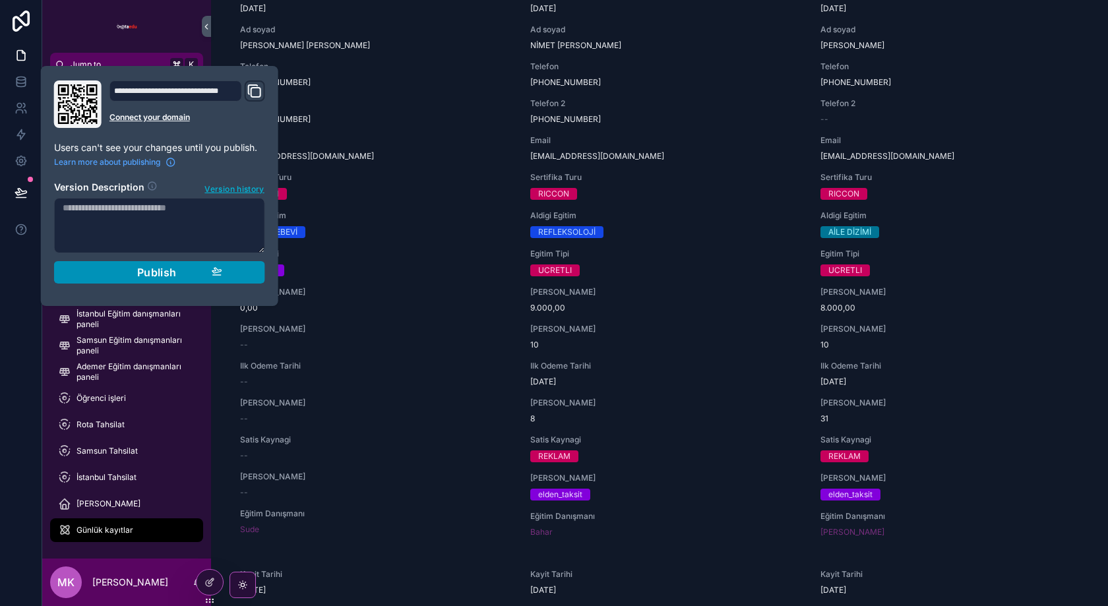
click at [131, 271] on div "Publish" at bounding box center [159, 272] width 125 height 13
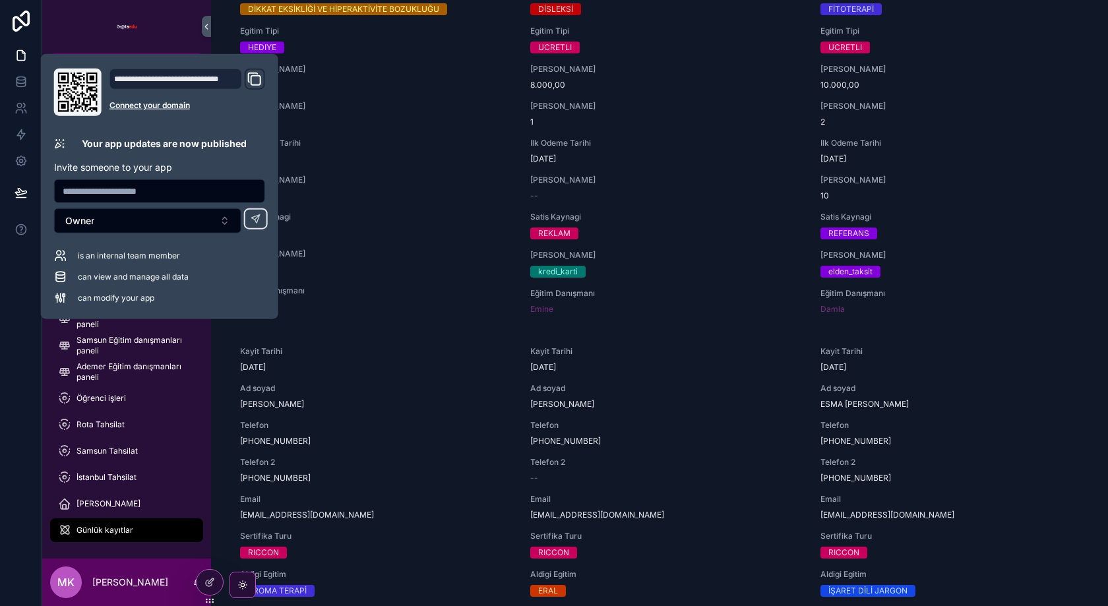
scroll to position [1395, 0]
click at [15, 412] on div at bounding box center [21, 303] width 42 height 606
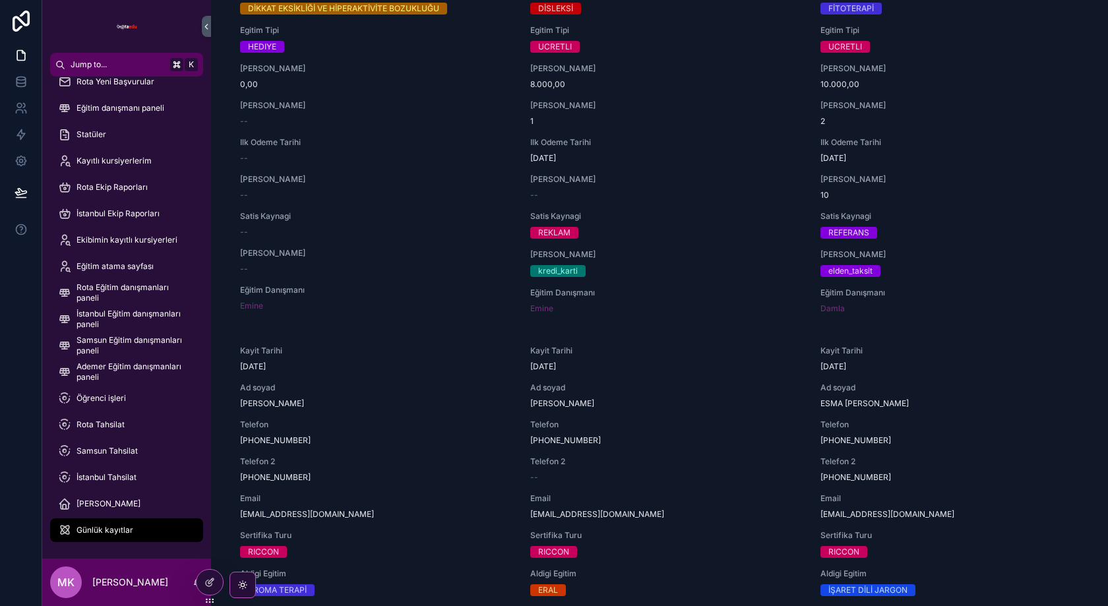
click at [135, 428] on div "Rota Tahsilat" at bounding box center [126, 424] width 137 height 21
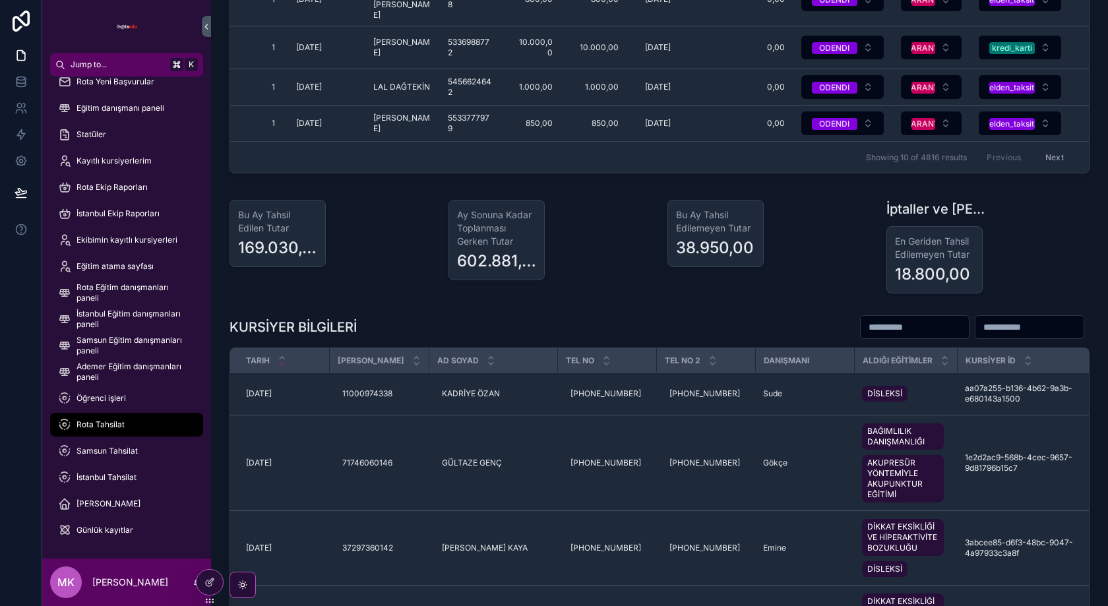
scroll to position [317, 0]
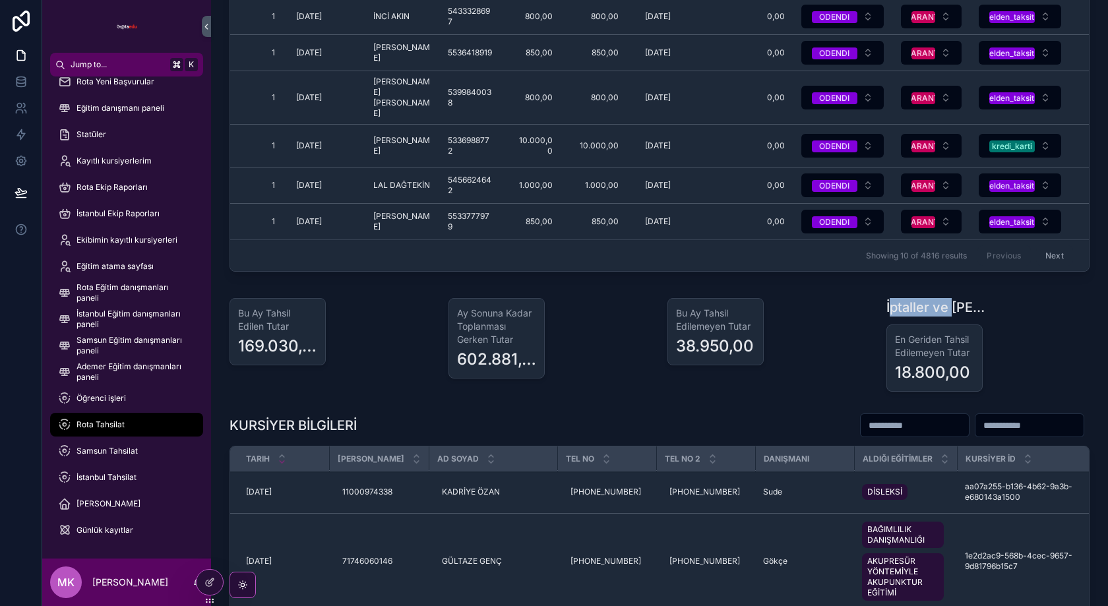
drag, startPoint x: 893, startPoint y: 282, endPoint x: 954, endPoint y: 282, distance: 60.7
click at [954, 298] on h1 "İptaller ve [PERSON_NAME]" at bounding box center [939, 307] width 104 height 18
click at [991, 298] on div "İptaller ve [PERSON_NAME]" at bounding box center [988, 307] width 203 height 18
click at [205, 589] on div at bounding box center [210, 582] width 26 height 25
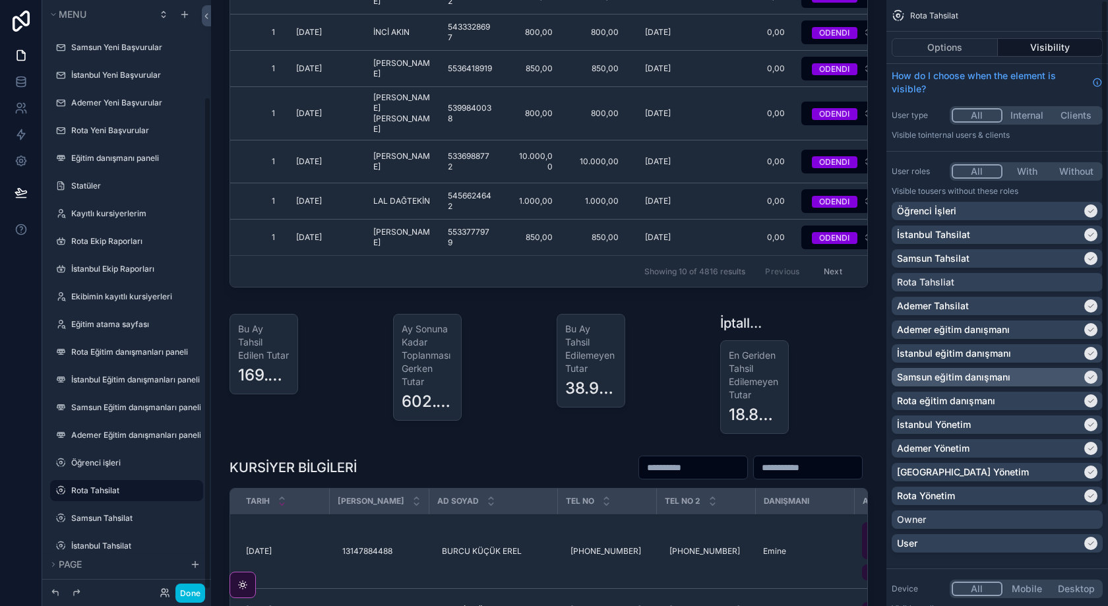
scroll to position [117, 0]
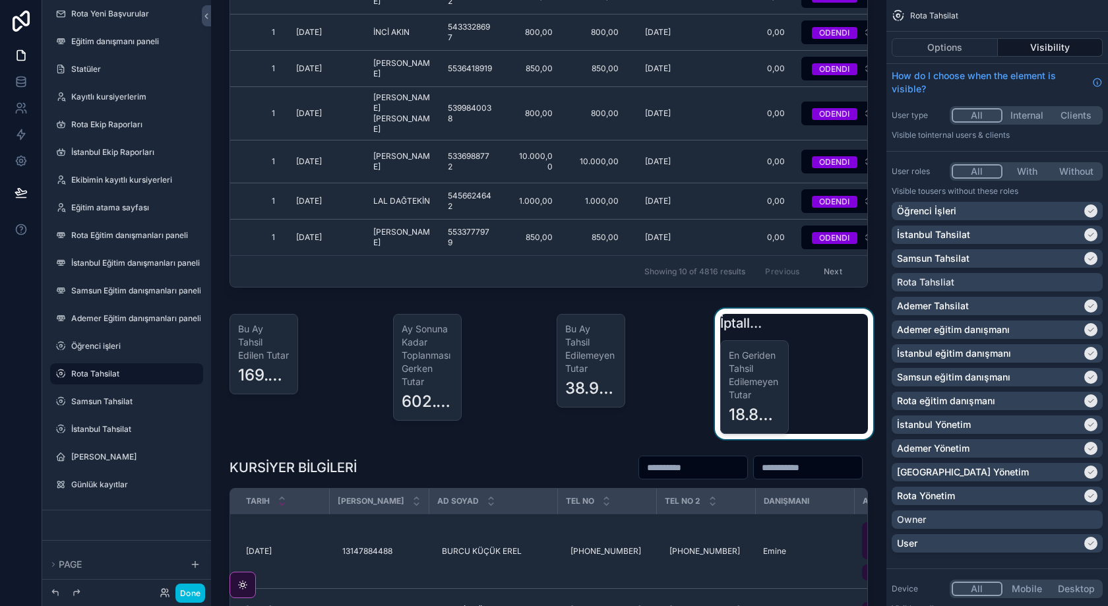
click at [791, 309] on div "scrollable content" at bounding box center [795, 374] width 164 height 131
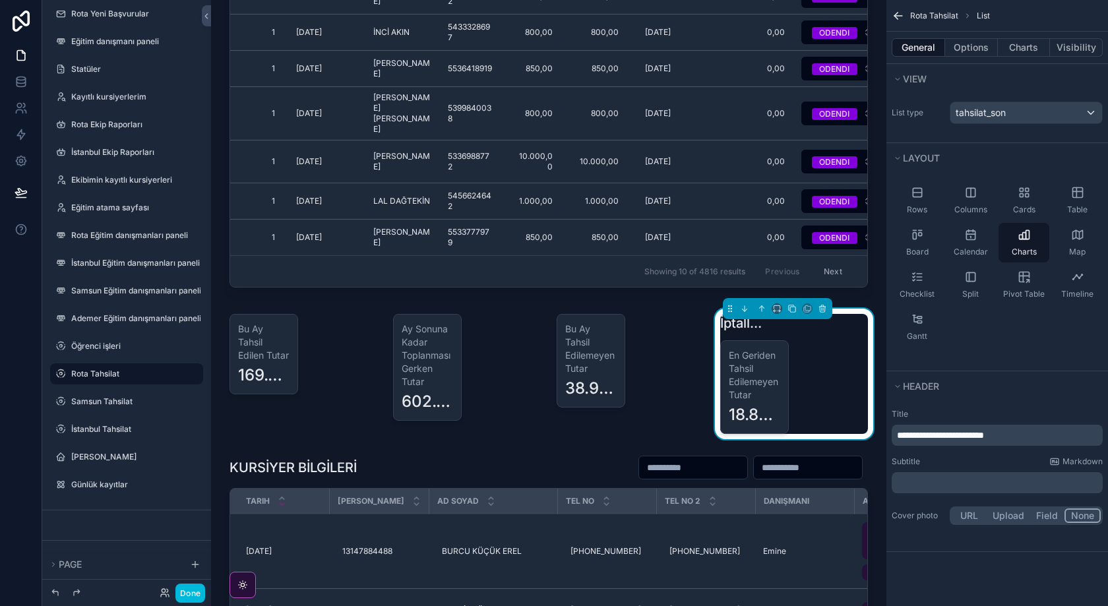
click at [1025, 430] on p "**********" at bounding box center [998, 435] width 203 height 13
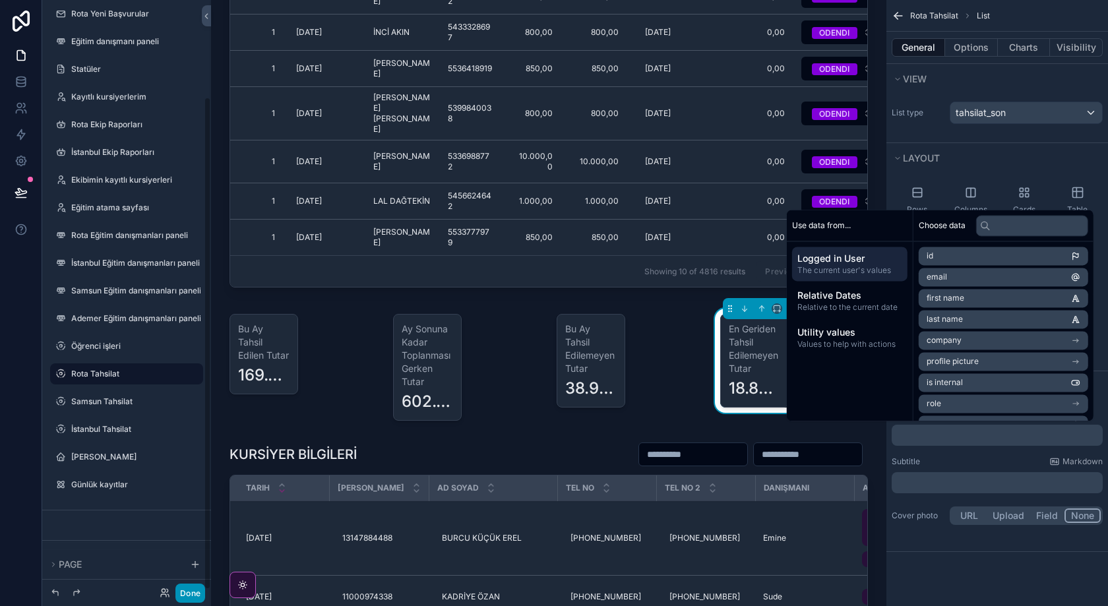
click at [187, 587] on button "Done" at bounding box center [191, 593] width 30 height 19
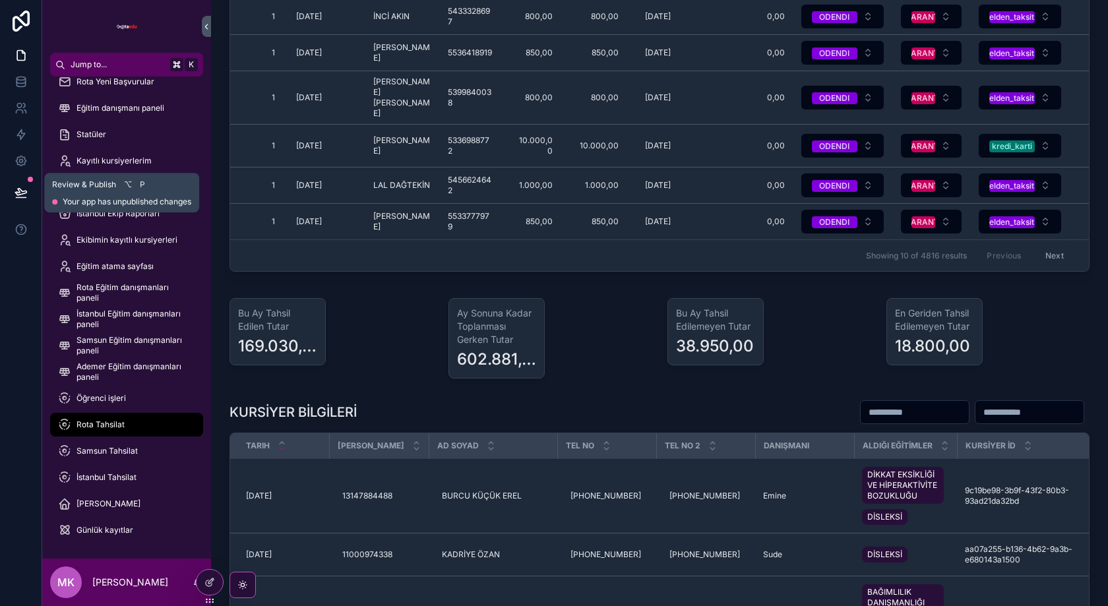
click at [24, 192] on icon at bounding box center [21, 192] width 13 height 13
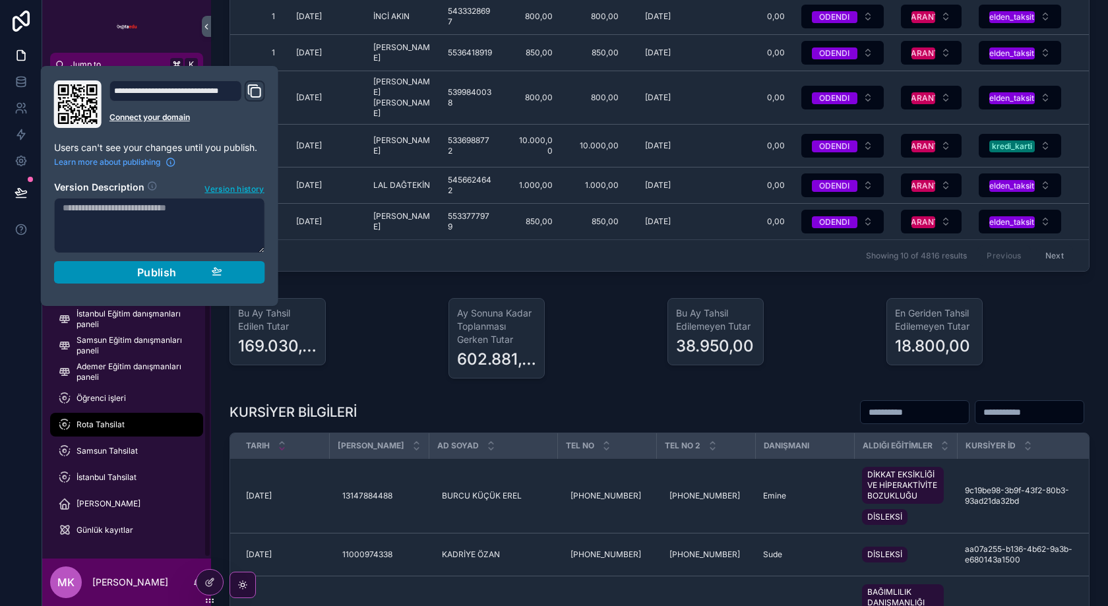
click at [186, 274] on div "Publish" at bounding box center [159, 272] width 125 height 13
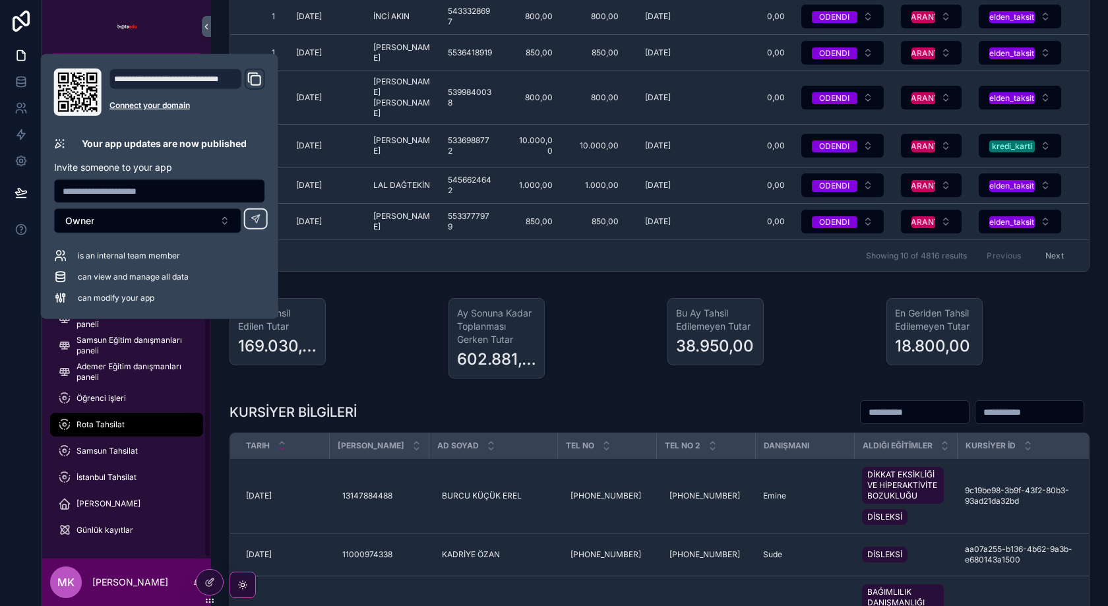
click at [0, 400] on div at bounding box center [21, 303] width 42 height 606
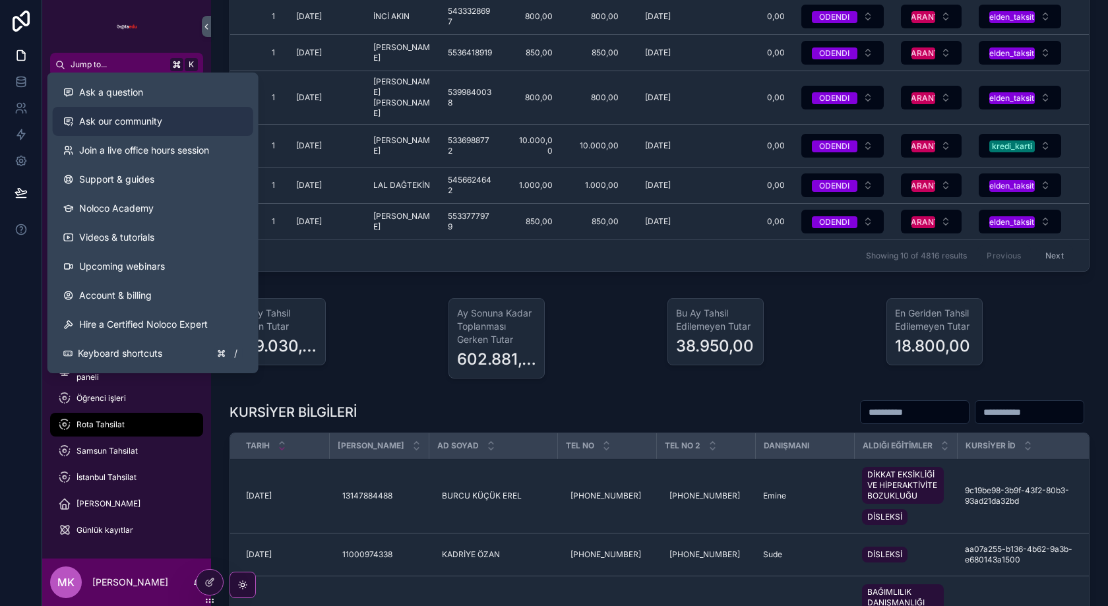
click at [193, 119] on link "Ask our community" at bounding box center [153, 121] width 201 height 29
click at [172, 91] on div "Ask a question" at bounding box center [152, 92] width 179 height 13
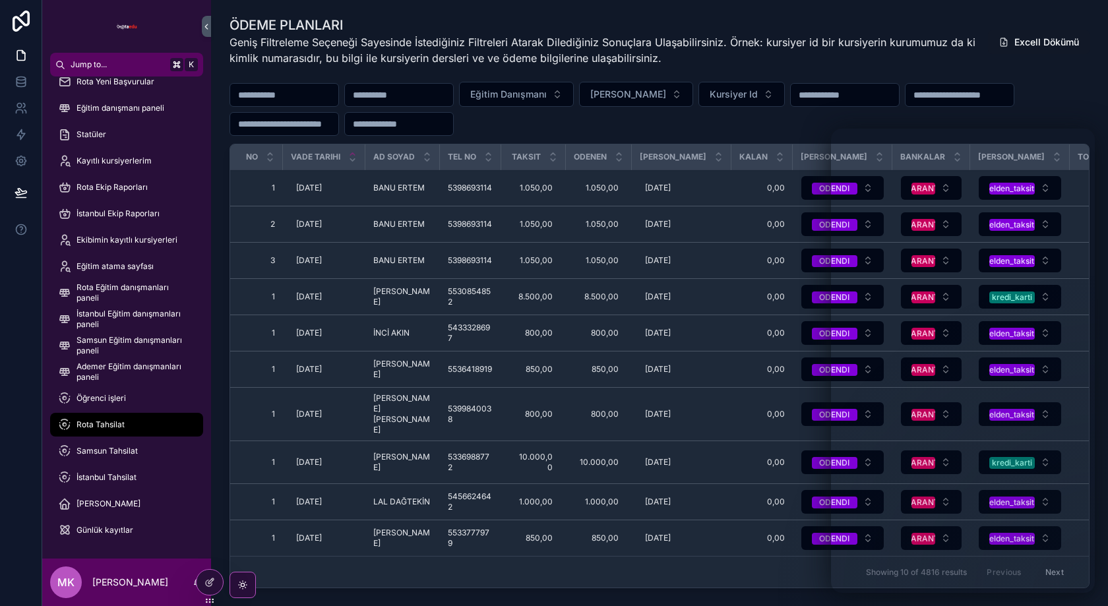
click at [126, 467] on div "İstanbul Tahsilat" at bounding box center [126, 477] width 137 height 21
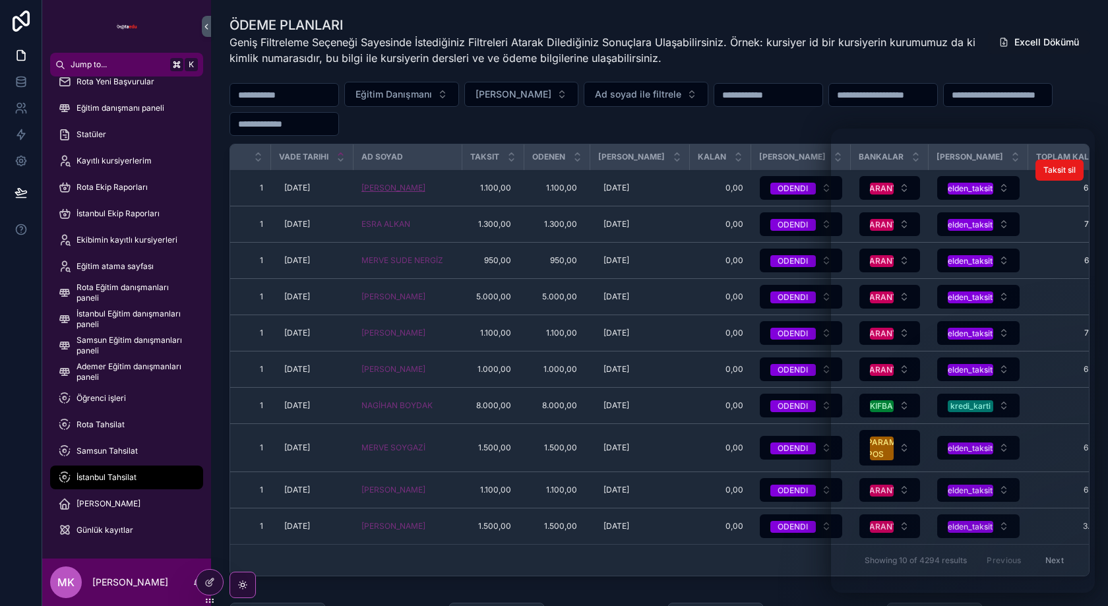
click at [403, 193] on span "[PERSON_NAME]" at bounding box center [394, 188] width 64 height 11
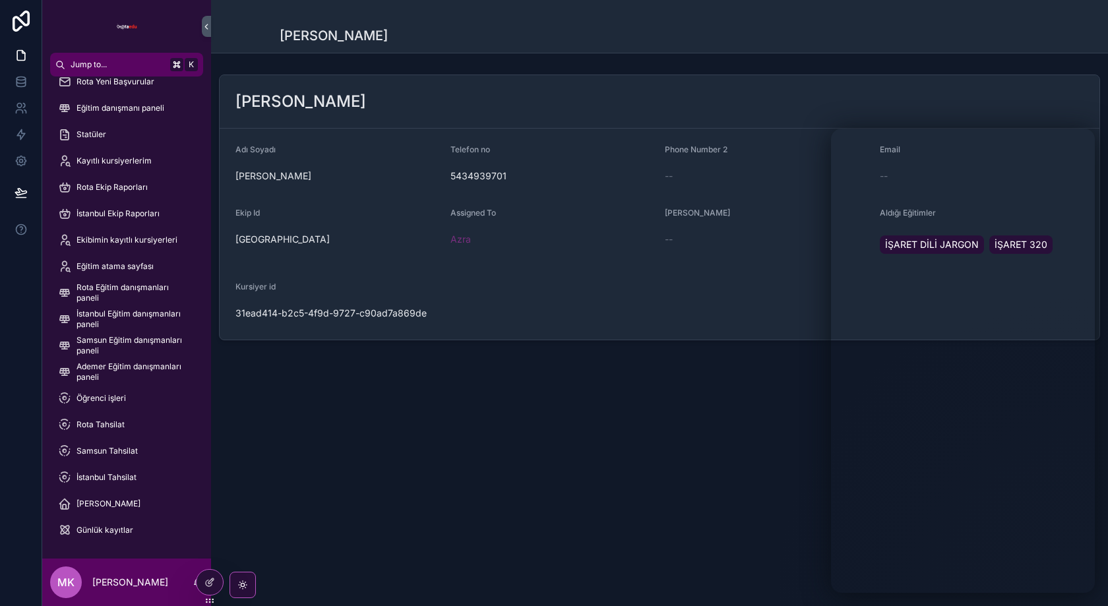
click at [122, 471] on div "İstanbul Tahsilat" at bounding box center [126, 477] width 137 height 21
